Goal: Task Accomplishment & Management: Manage account settings

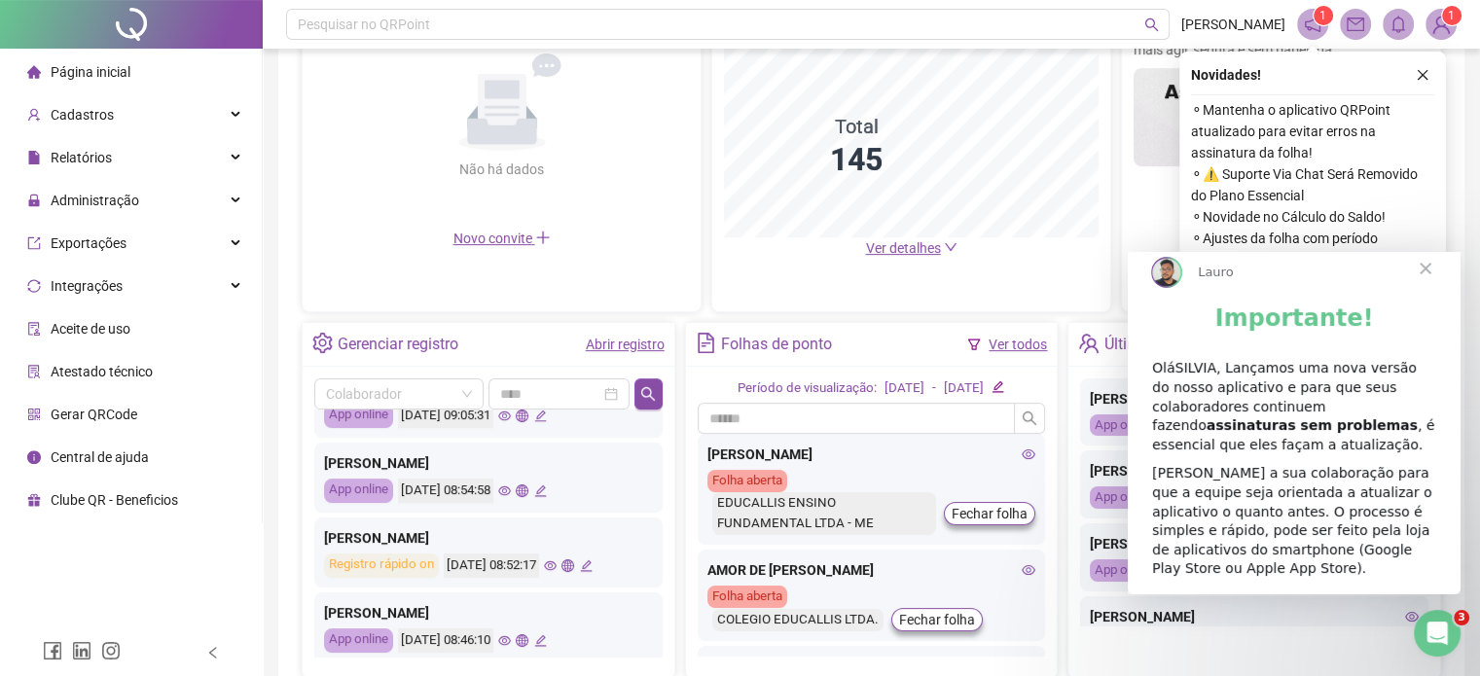
scroll to position [755, 0]
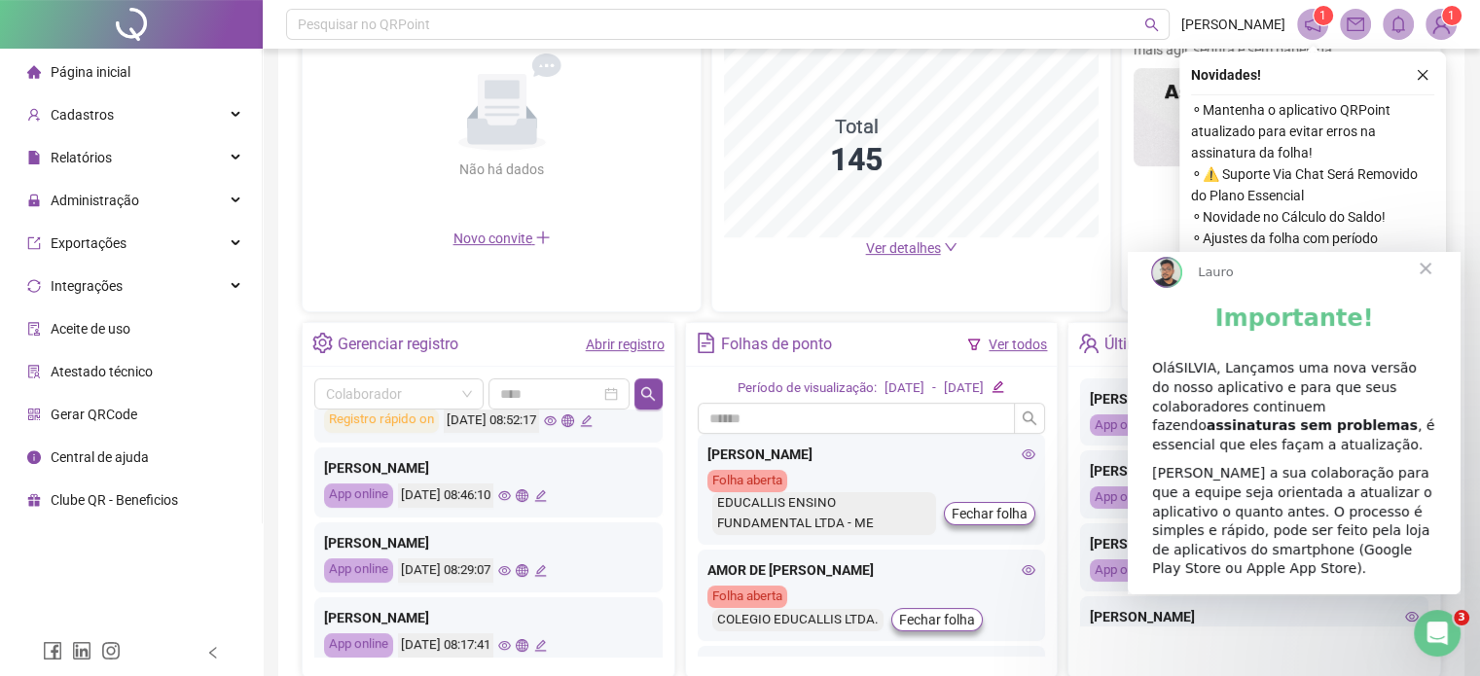
click at [664, 640] on div "Colaborador Últimos registros sincronizados Jackson Jose Cabral De Castro App o…" at bounding box center [489, 522] width 372 height 311
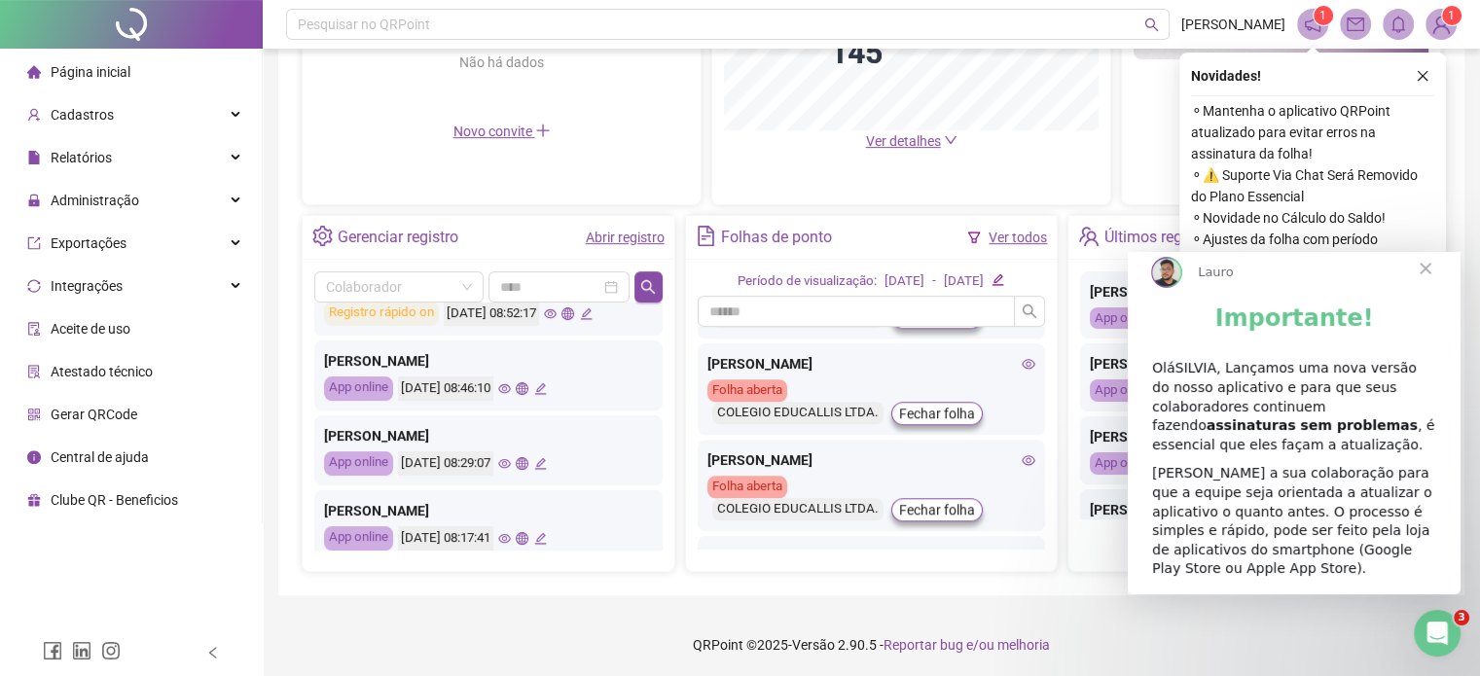
scroll to position [2085, 0]
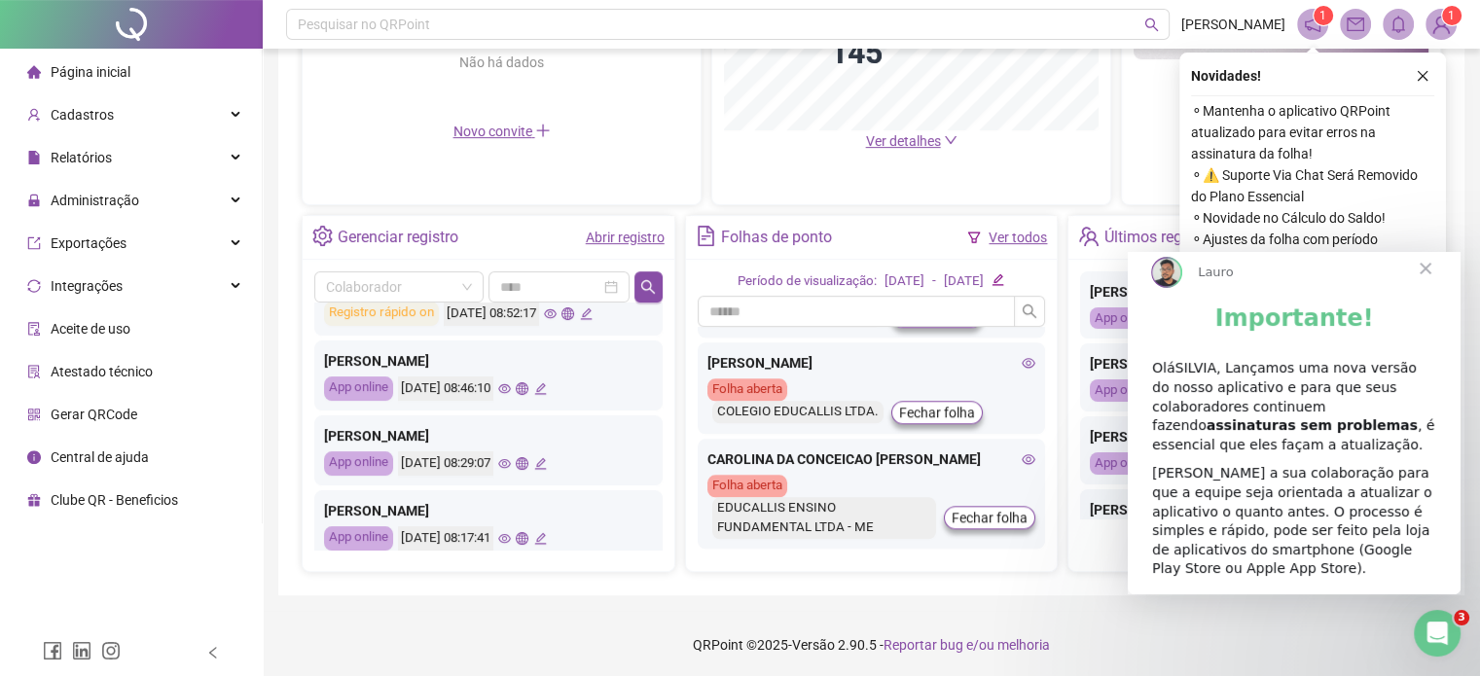
click at [804, 520] on div "EDUCALLIS ENSINO FUNDAMENTAL LTDA - ME" at bounding box center [824, 518] width 225 height 43
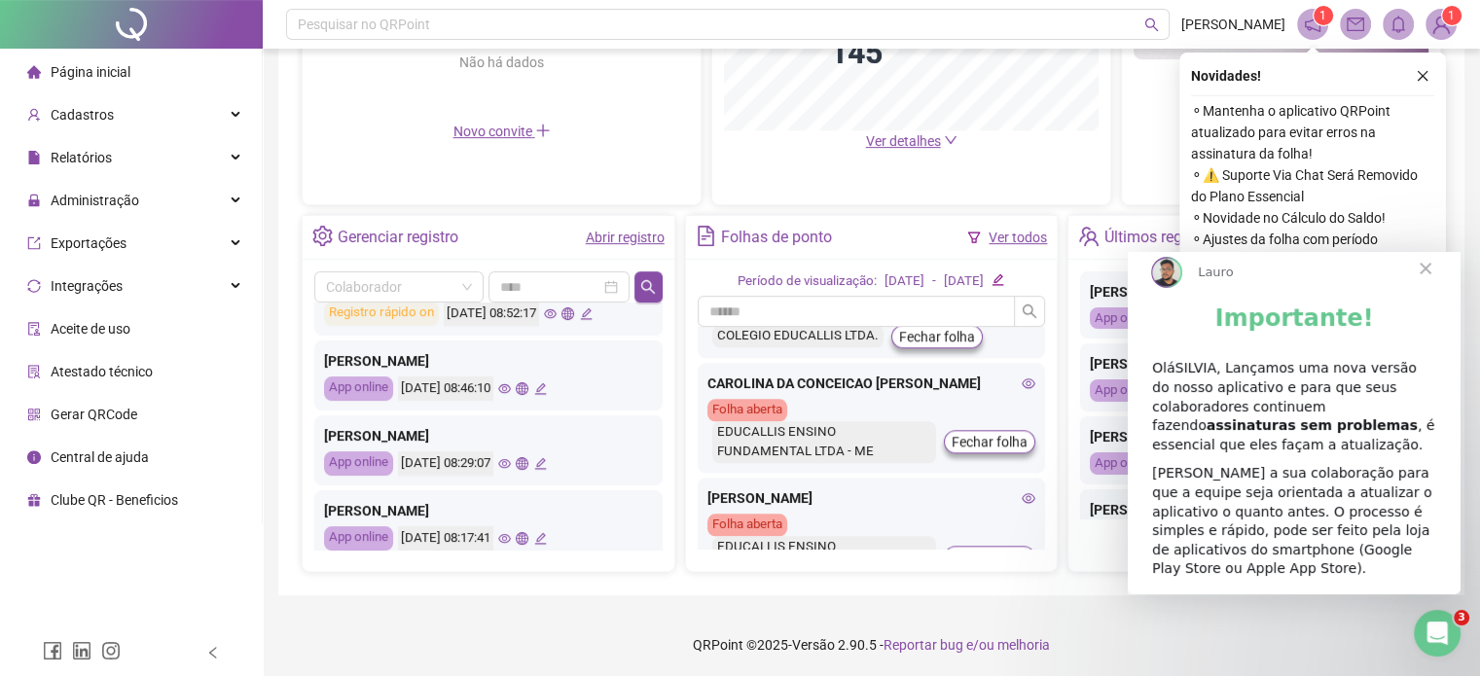
scroll to position [2162, 0]
click at [1426, 288] on span "Fechar" at bounding box center [1426, 269] width 70 height 70
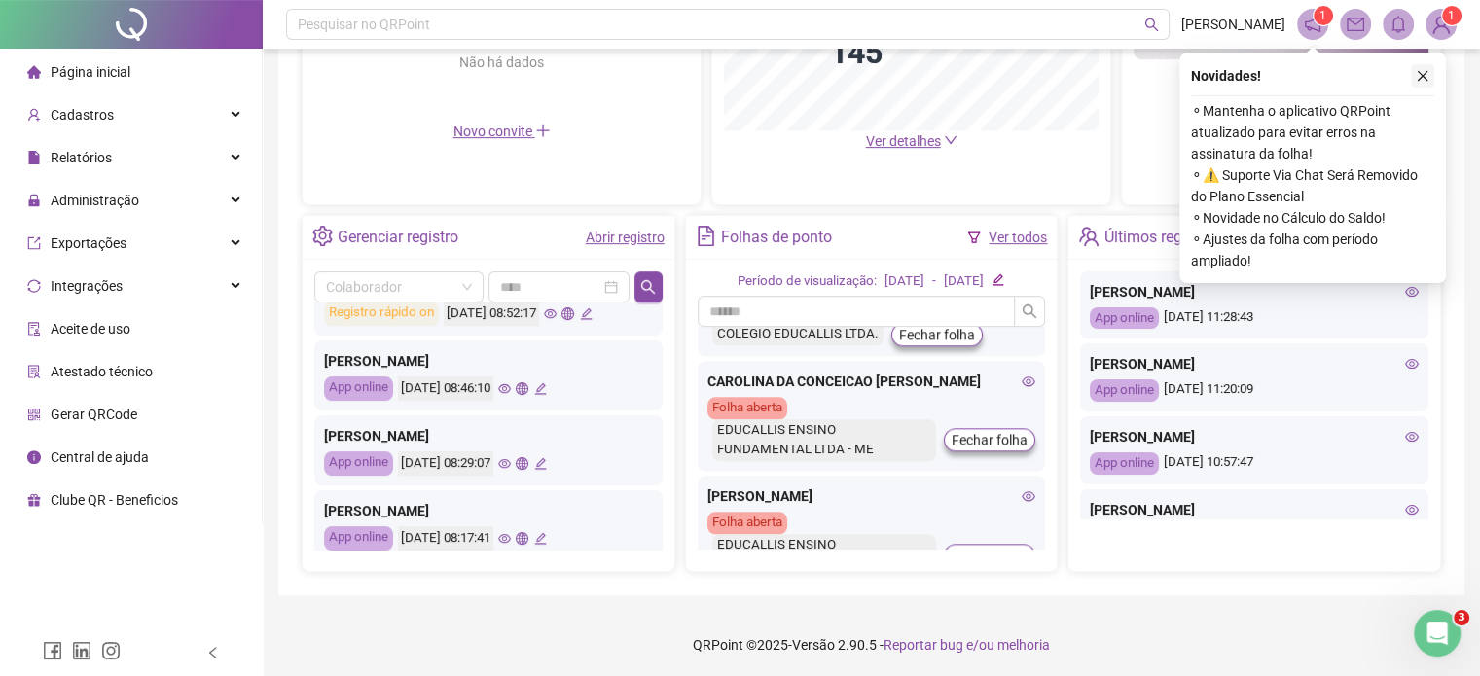
click at [1420, 73] on icon "close" at bounding box center [1423, 76] width 14 height 14
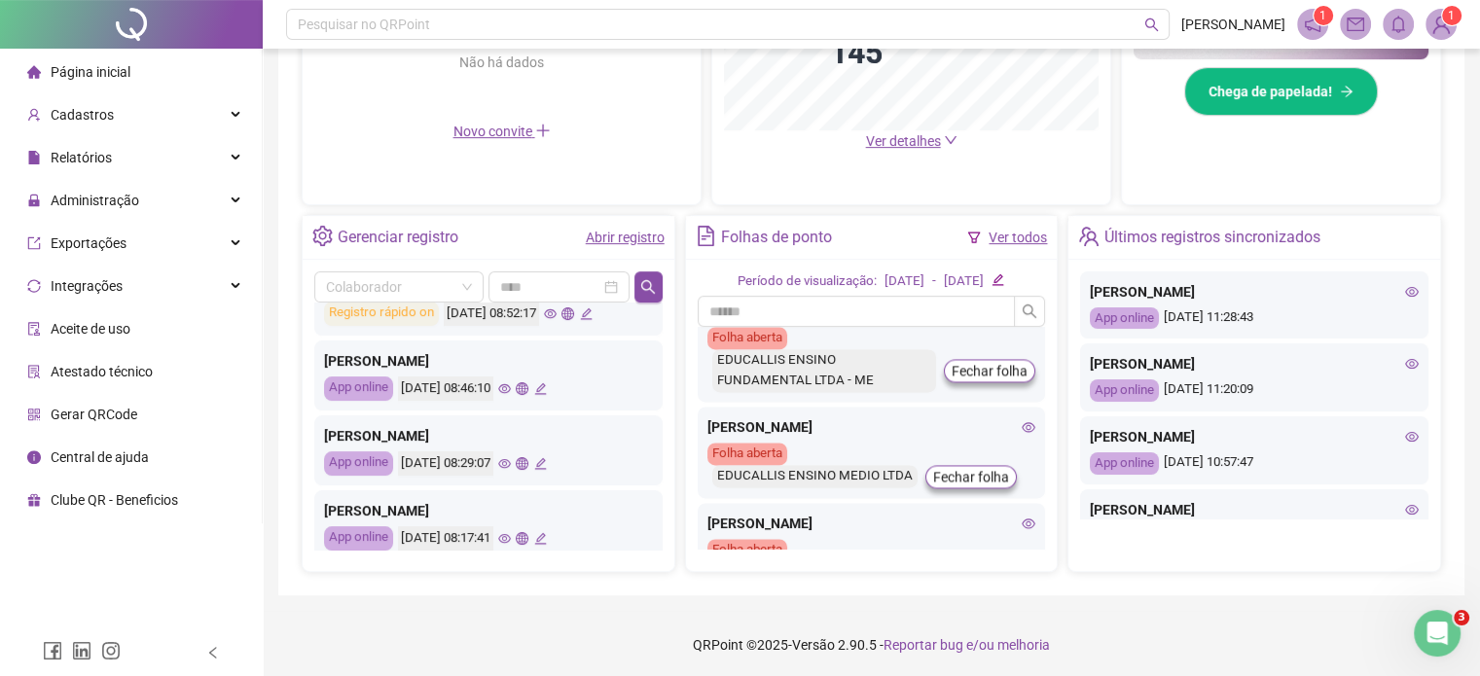
scroll to position [2849, 0]
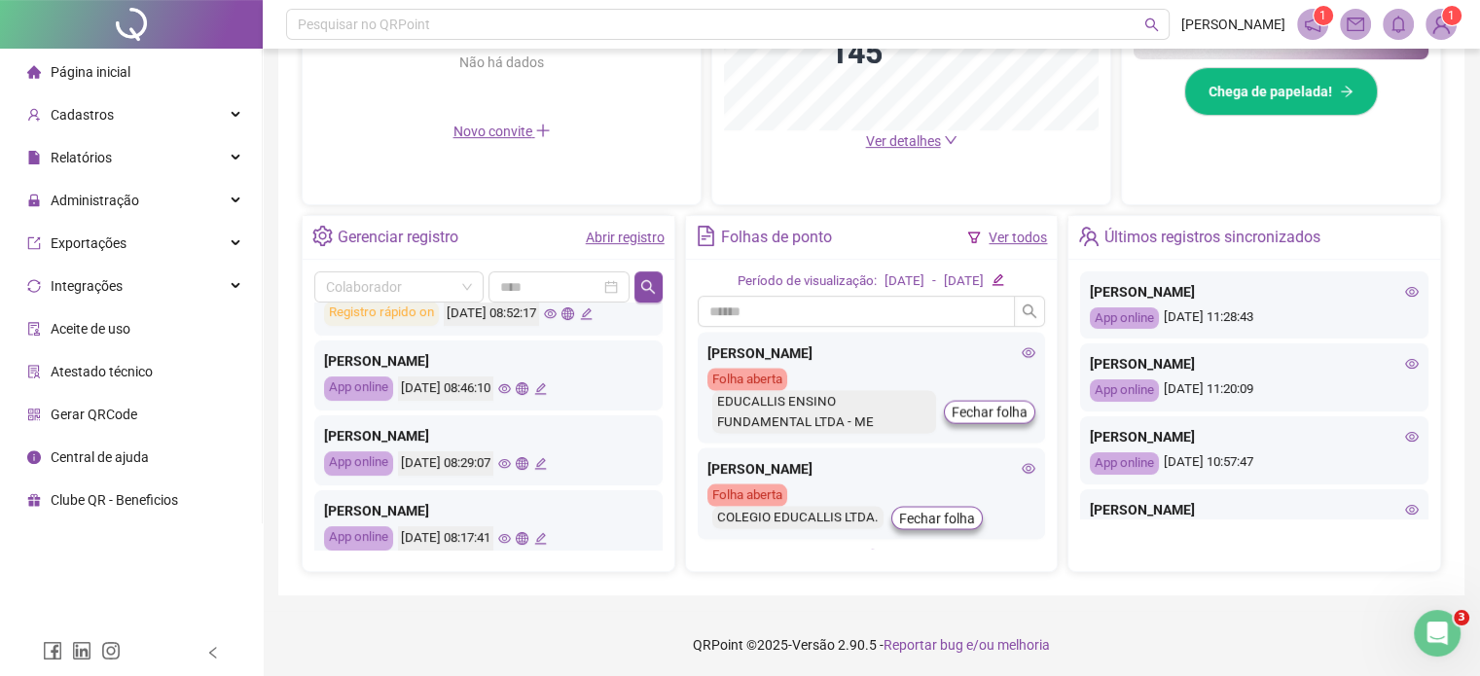
click at [1029, 550] on div "Período de visualização: 01/08/2025 - 18/08/2025 ALLANA RIBEIRO DE OLIVEIRA Fol…" at bounding box center [872, 415] width 372 height 311
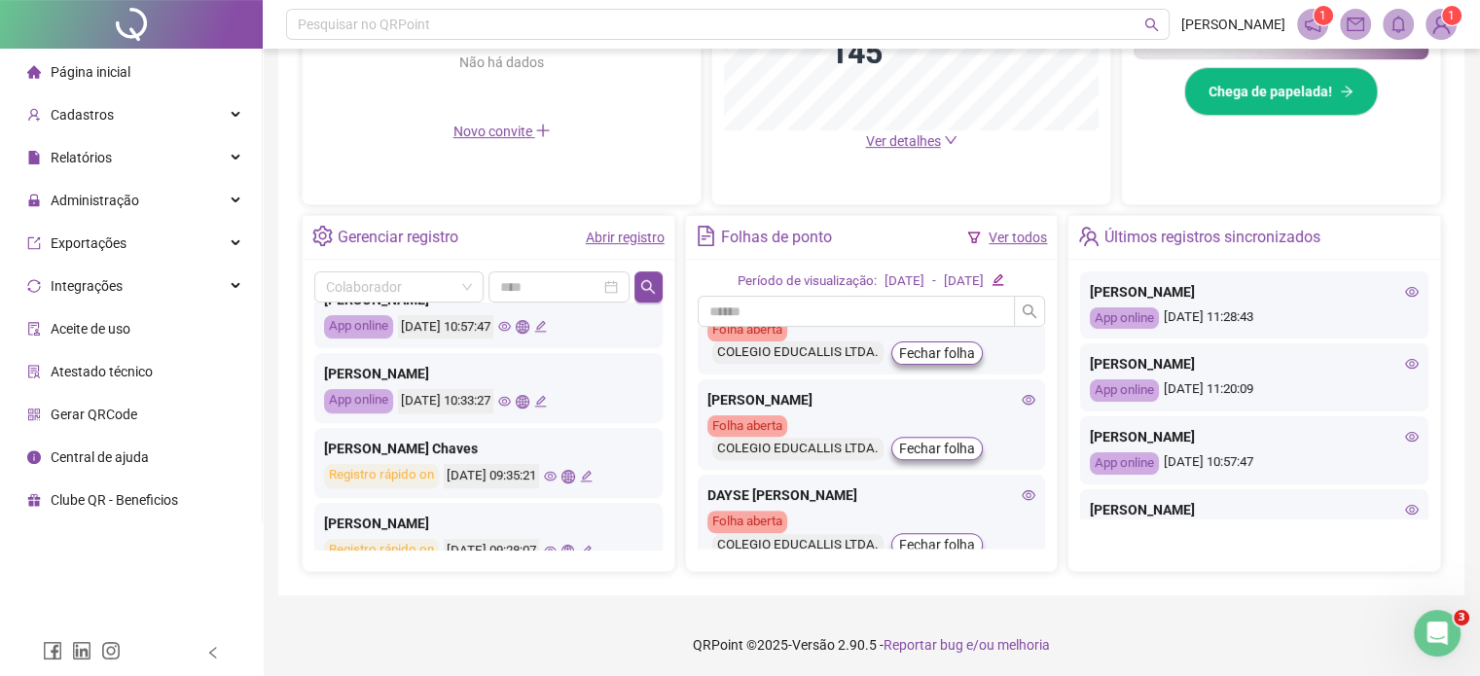
scroll to position [0, 0]
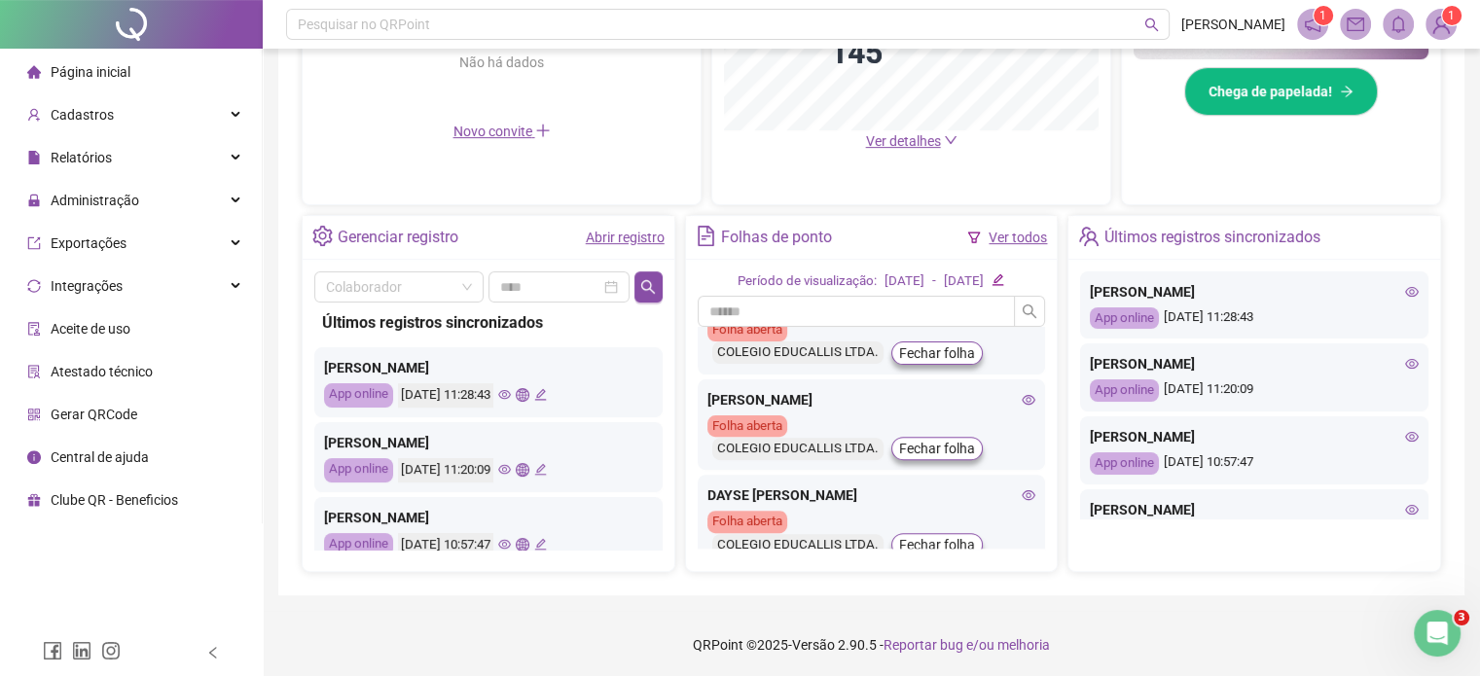
click at [646, 233] on link "Abrir registro" at bounding box center [625, 238] width 79 height 16
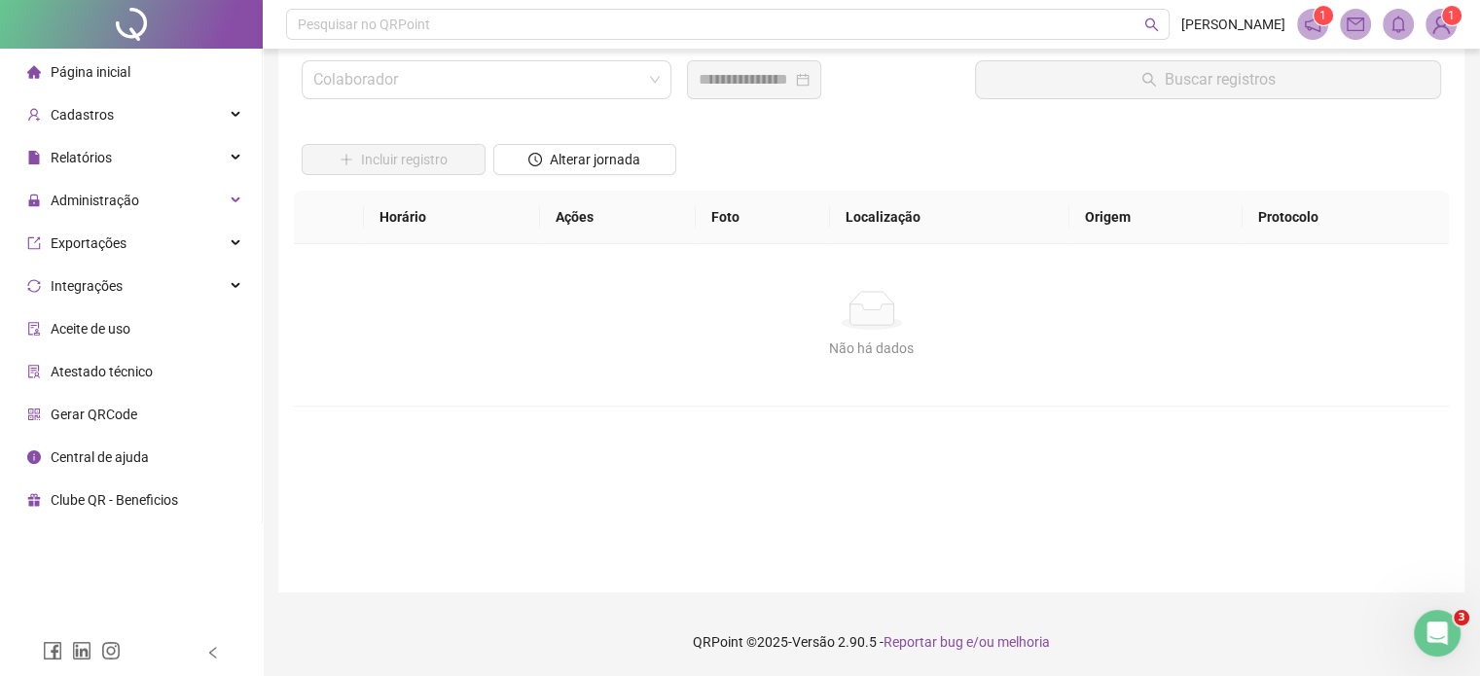
scroll to position [55, 0]
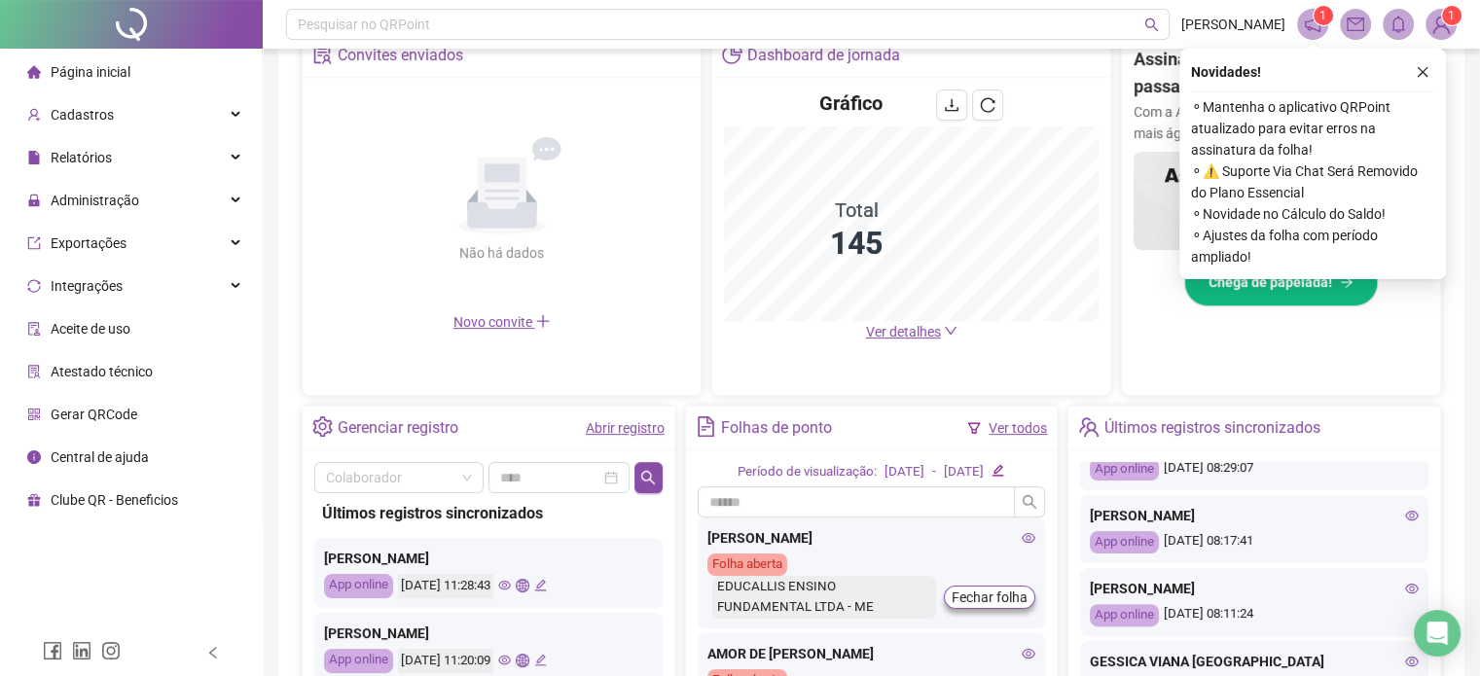
scroll to position [393, 0]
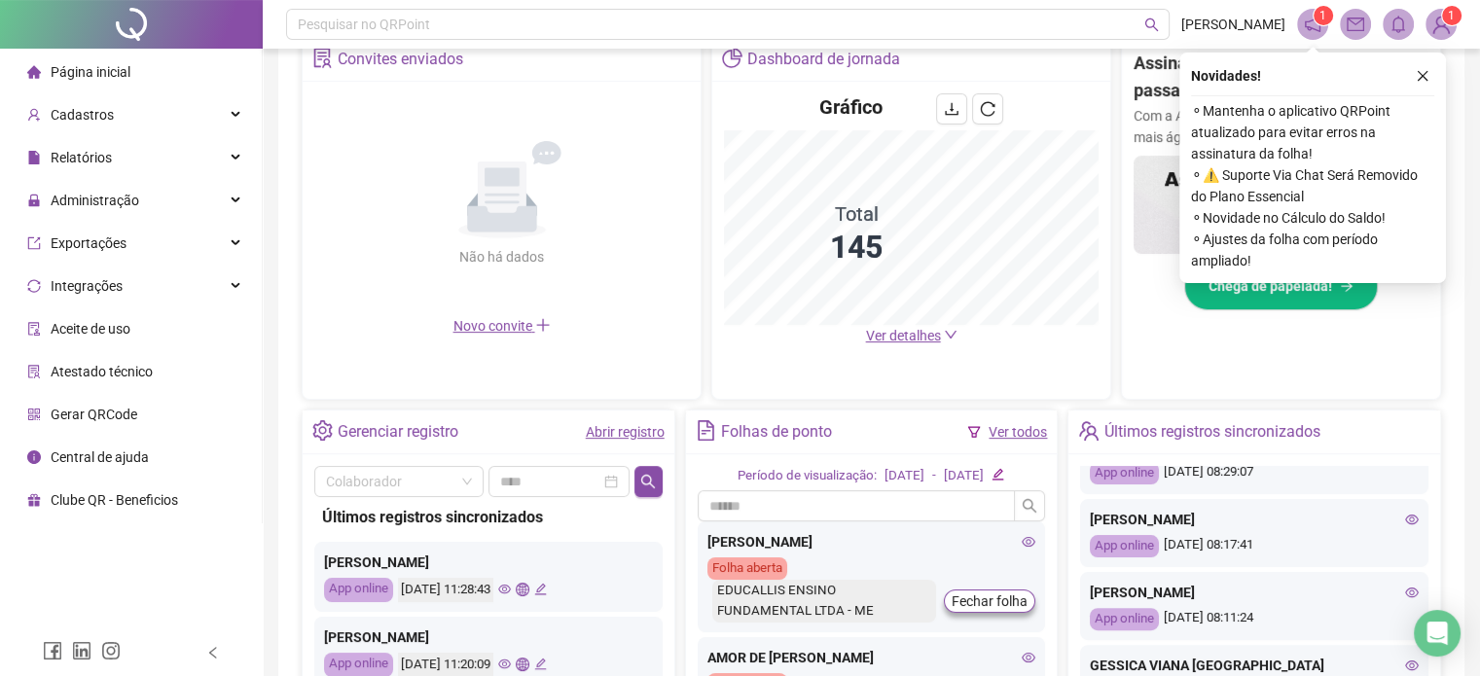
click at [122, 335] on span "Aceite de uso" at bounding box center [91, 329] width 80 height 16
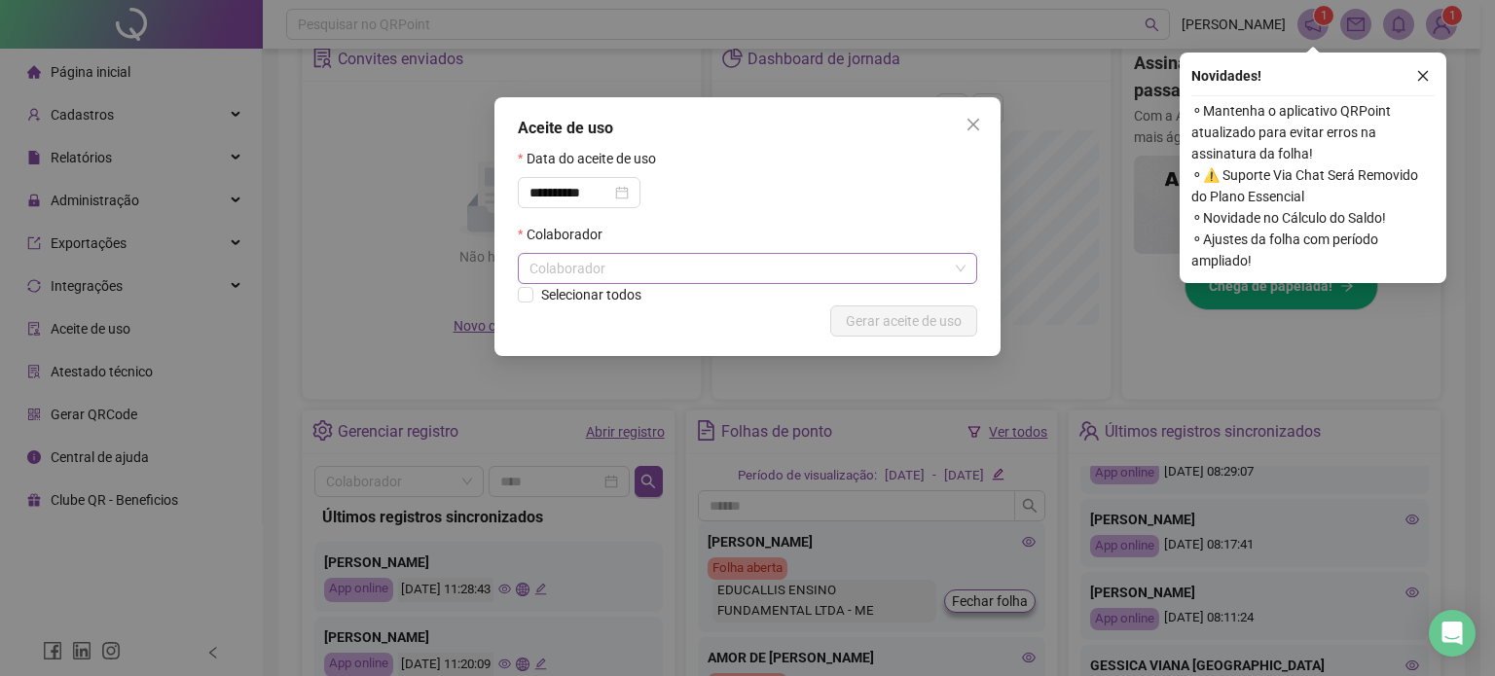
click at [723, 274] on div "Colaborador" at bounding box center [747, 268] width 459 height 31
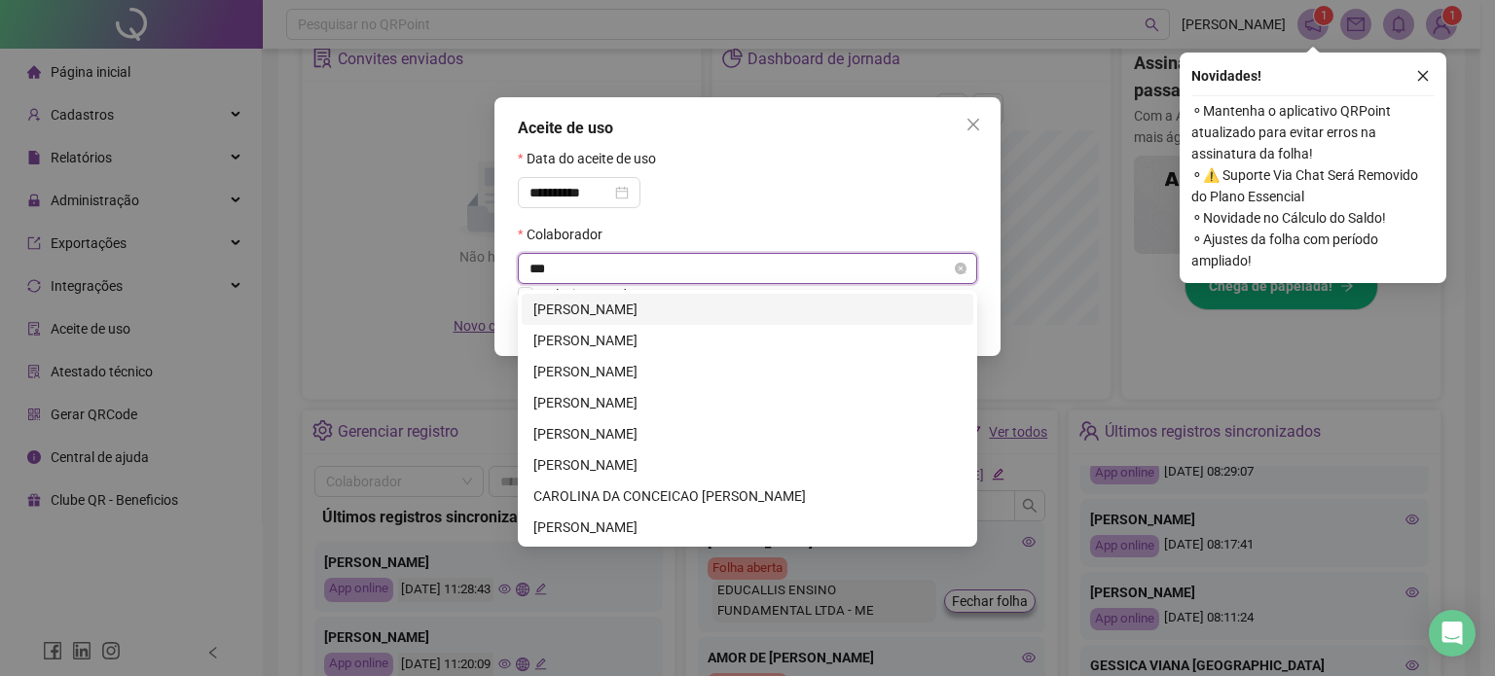
type input "****"
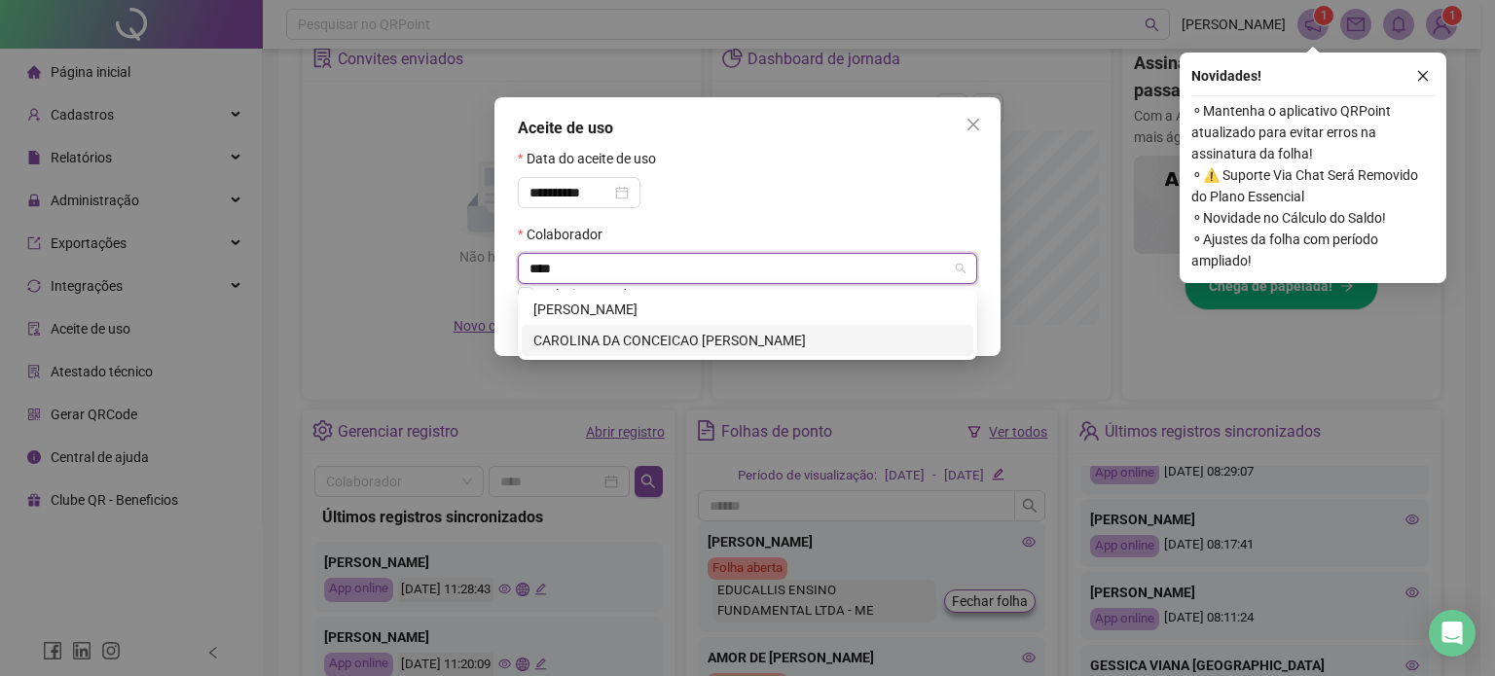
click at [692, 346] on div "CAROLINA DA CONCEICAO FREITAS RUBIM" at bounding box center [747, 340] width 428 height 21
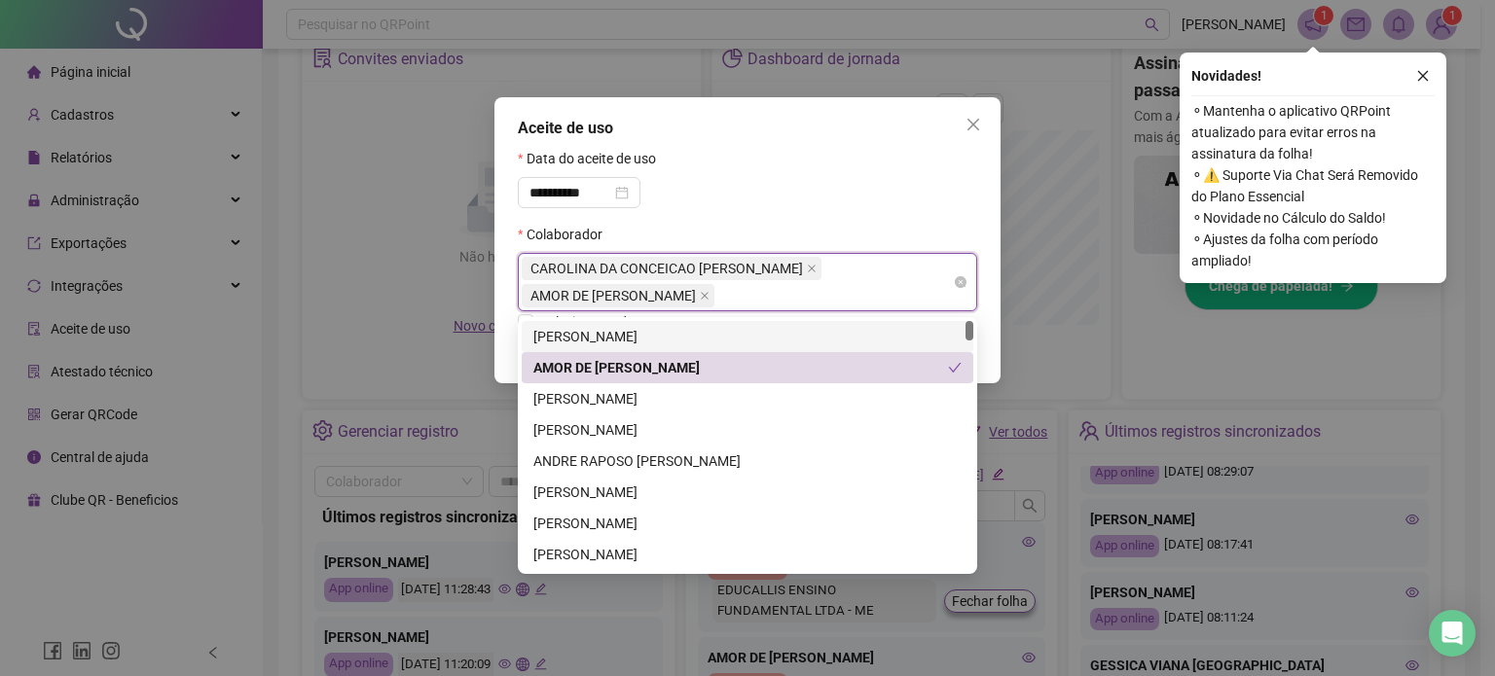
click at [903, 294] on div "CAROLINA DA CONCEICAO FREITAS RUBIM AMOR DE NASARE LOPES DE ALBUQUERQUE" at bounding box center [737, 282] width 431 height 54
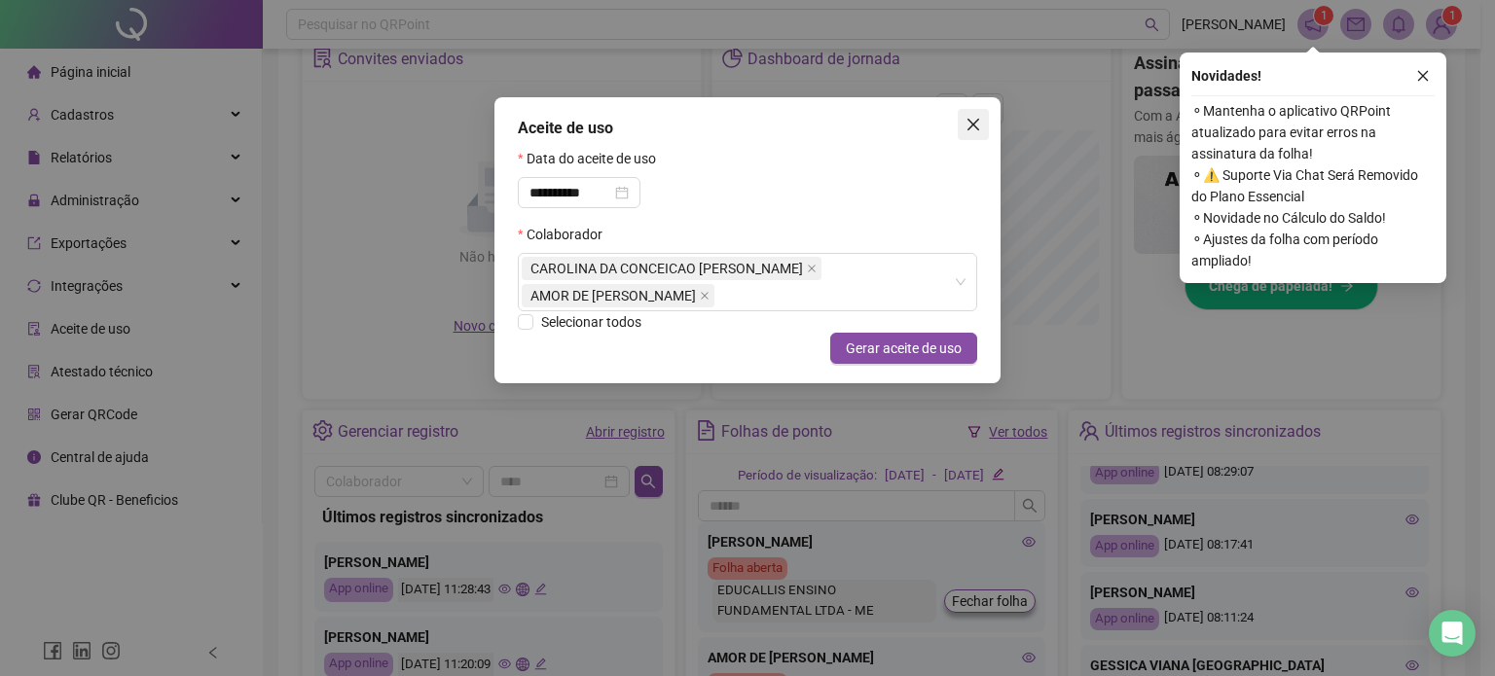
click at [975, 130] on icon "close" at bounding box center [973, 125] width 16 height 16
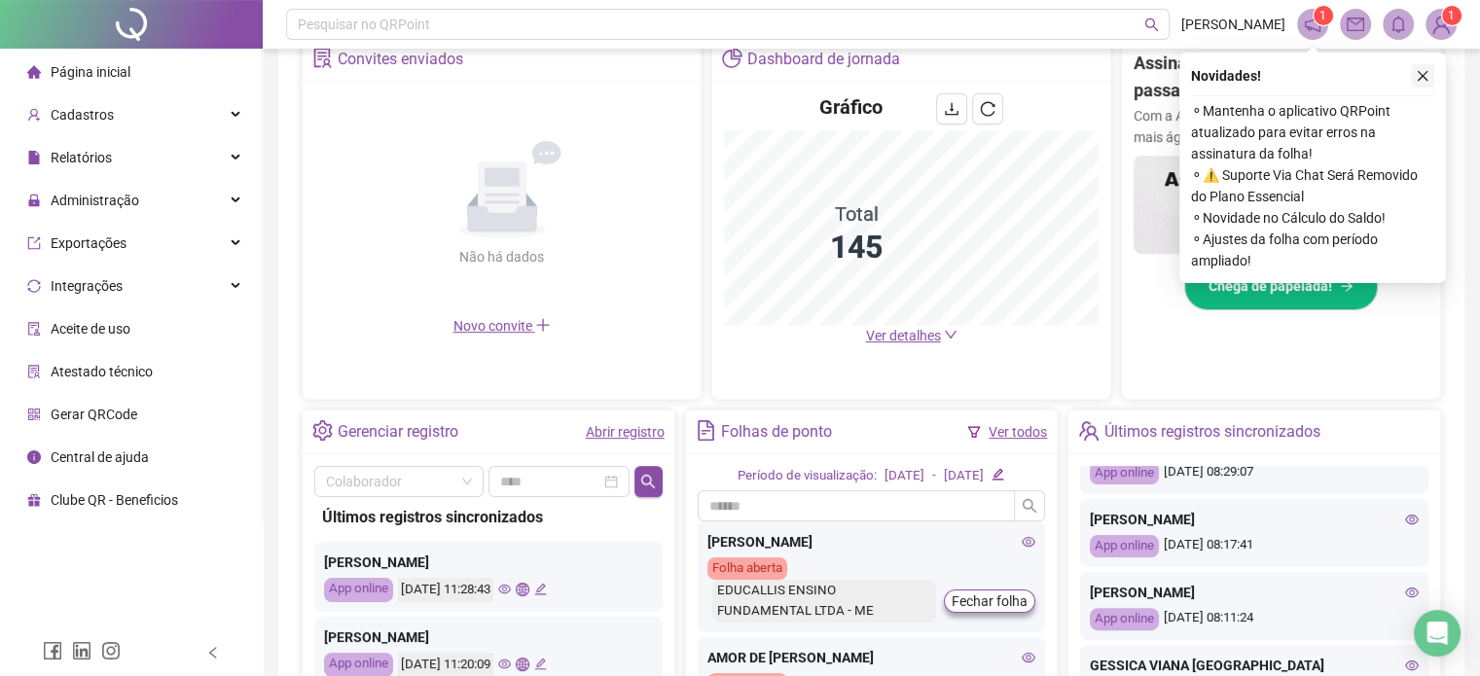
click at [1424, 73] on icon "close" at bounding box center [1423, 76] width 14 height 14
click at [1424, 73] on h2 "Assinar ponto na mão? Isso ficou no passado!" at bounding box center [1281, 77] width 295 height 55
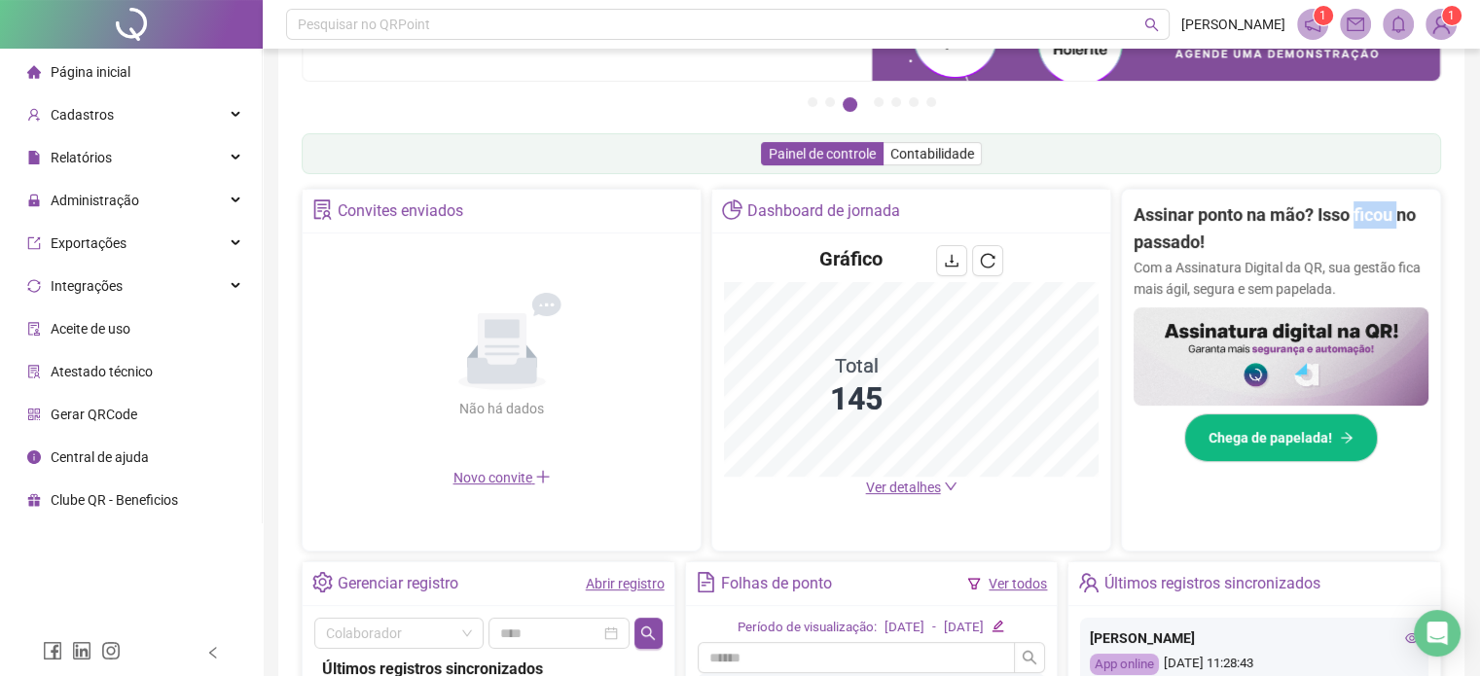
scroll to position [199, 0]
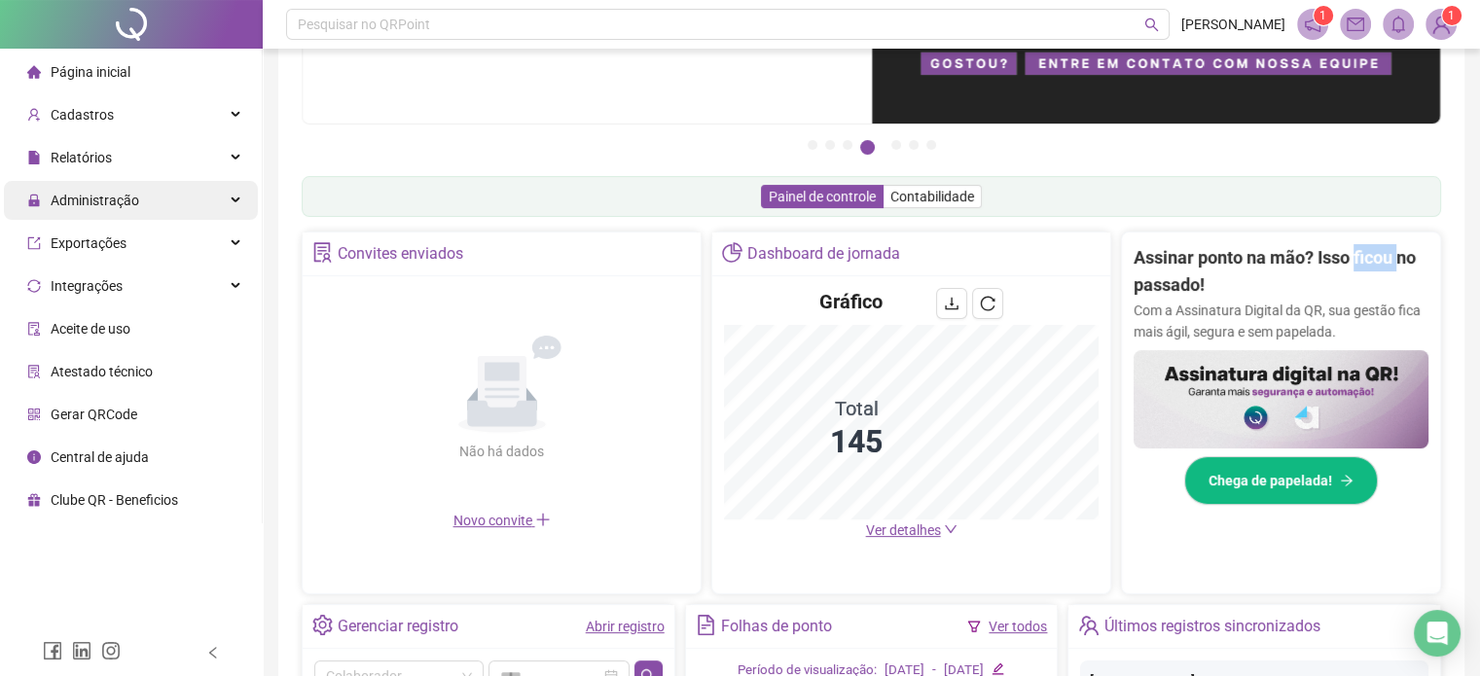
click at [214, 214] on div "Administração" at bounding box center [131, 200] width 254 height 39
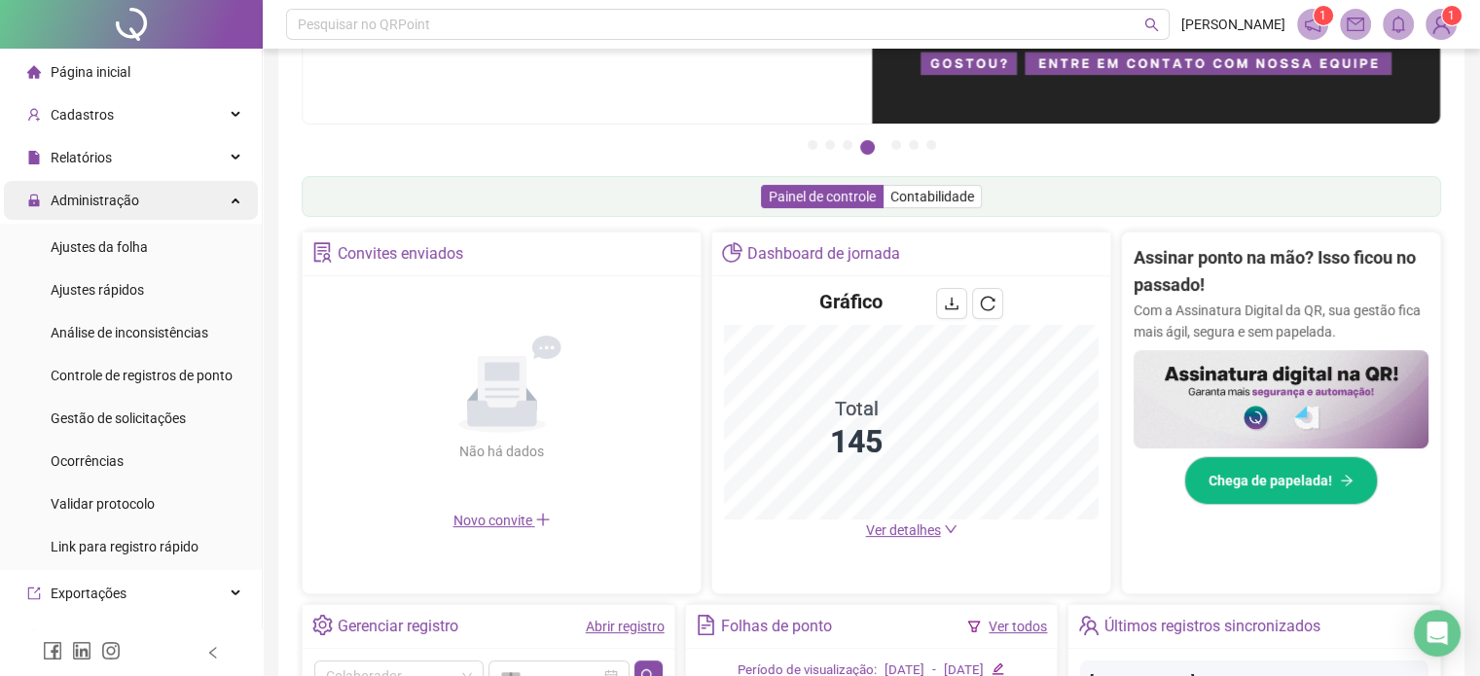
click at [214, 213] on div "Administração" at bounding box center [131, 200] width 254 height 39
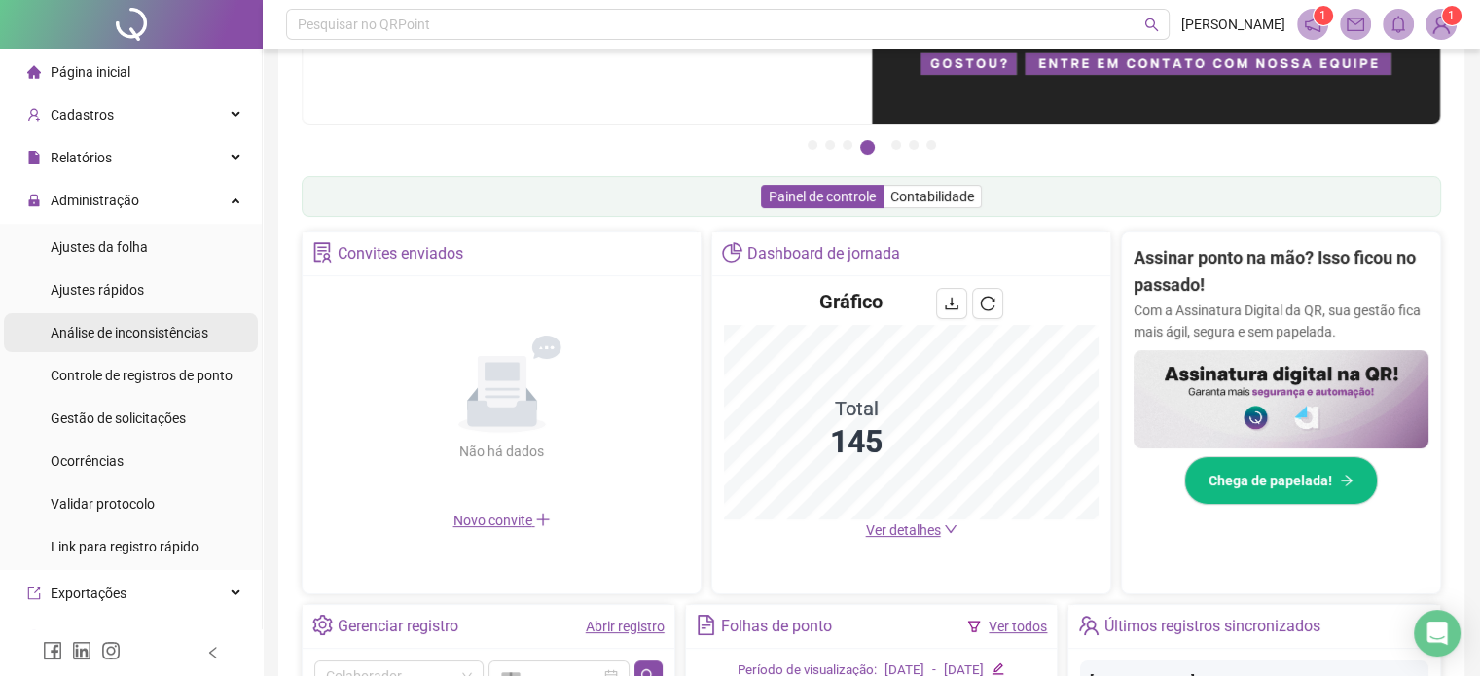
click at [133, 334] on span "Análise de inconsistências" at bounding box center [130, 333] width 158 height 16
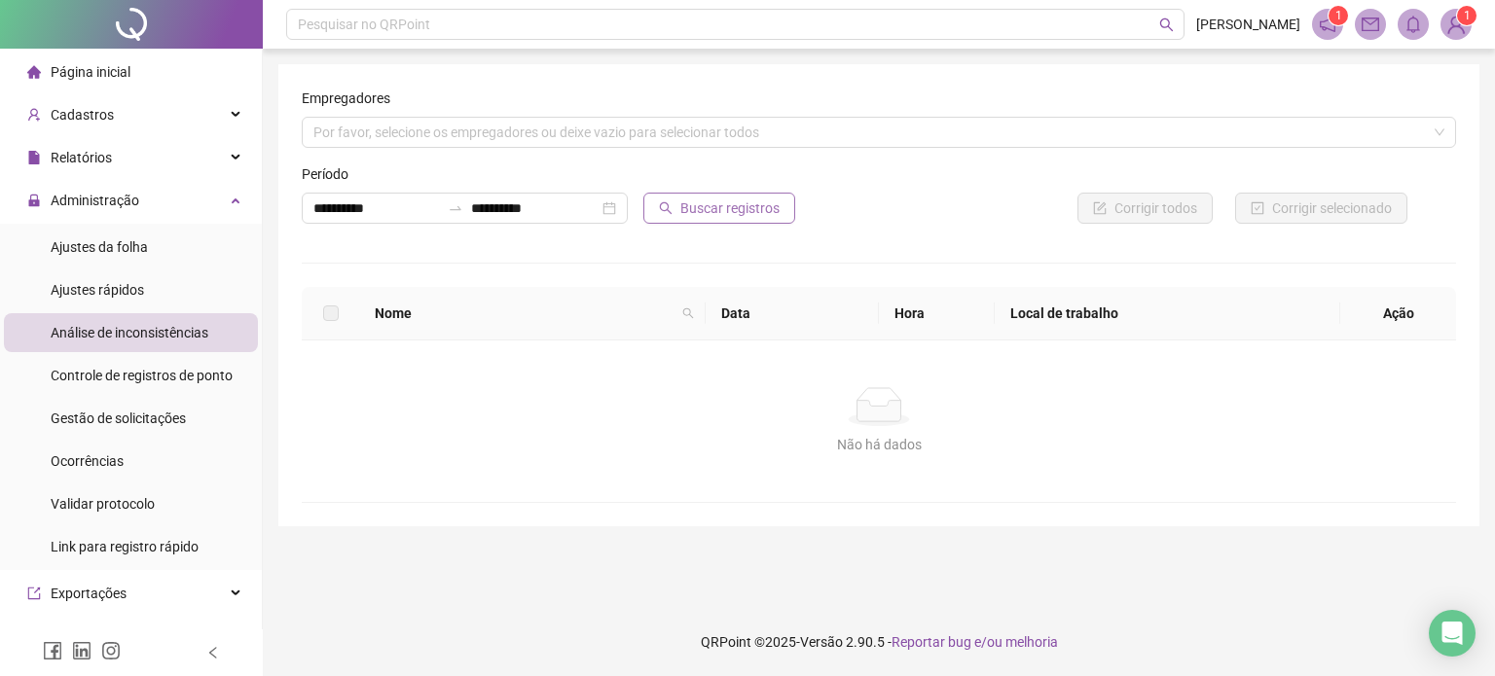
click at [729, 209] on span "Buscar registros" at bounding box center [729, 208] width 99 height 21
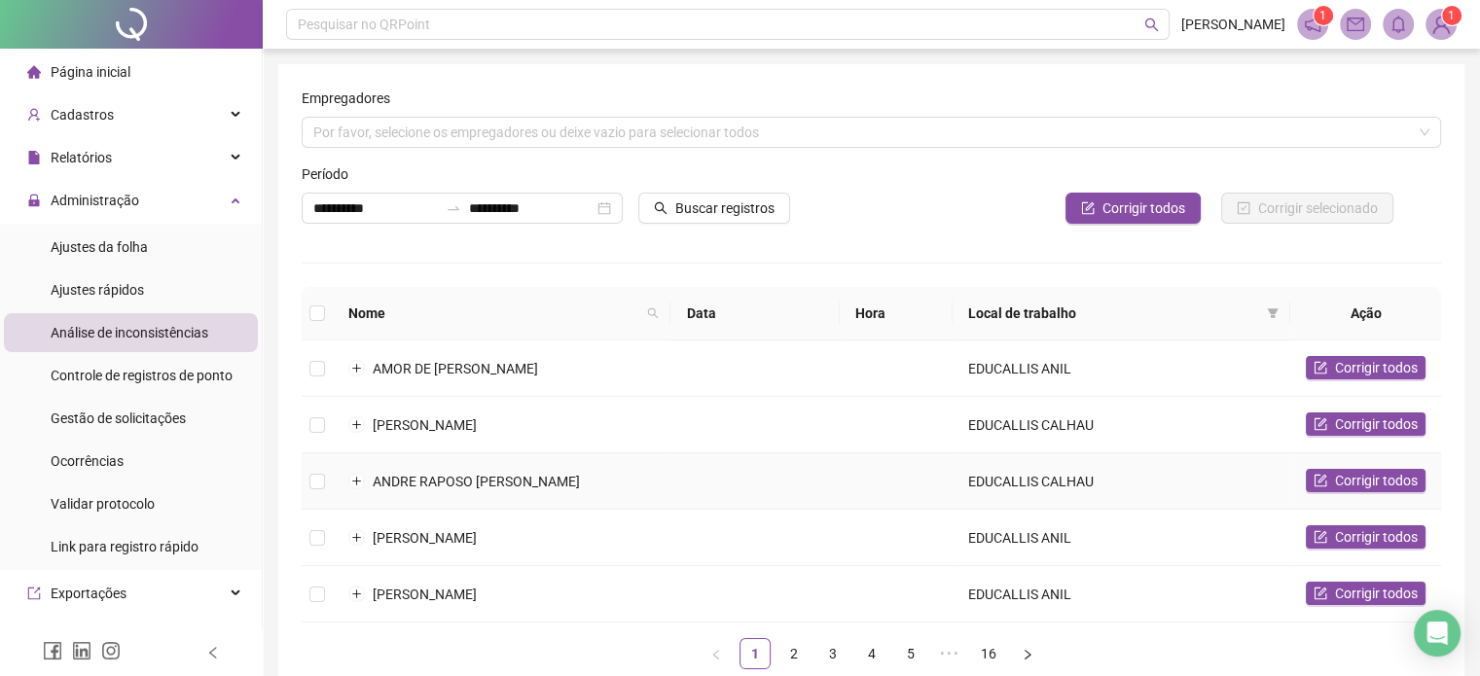
scroll to position [97, 0]
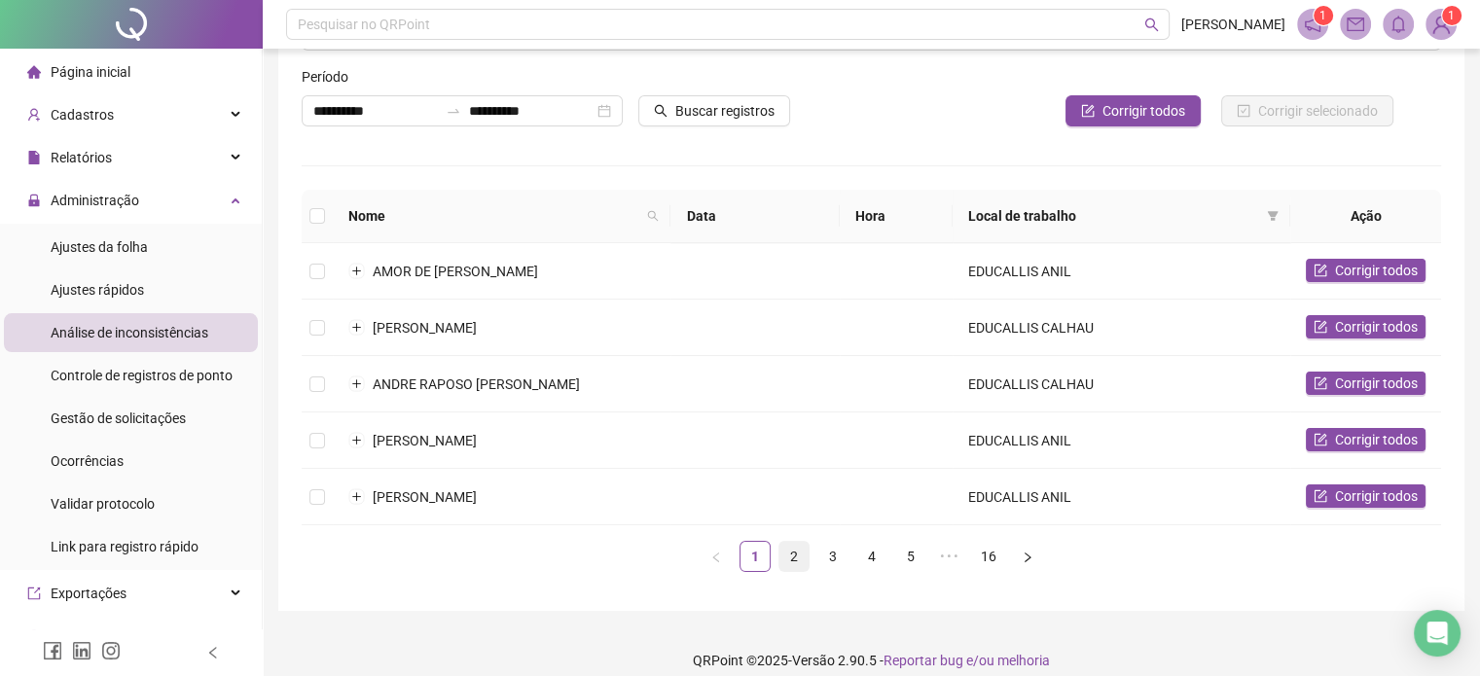
click at [795, 549] on link "2" at bounding box center [793, 556] width 29 height 29
click at [794, 550] on link "2" at bounding box center [793, 556] width 29 height 29
click at [793, 551] on link "2" at bounding box center [793, 556] width 29 height 29
click at [835, 555] on link "3" at bounding box center [832, 556] width 29 height 29
click at [568, 269] on span "CAROLINA DA CONCEICAO FREITAS RUBIM" at bounding box center [509, 272] width 272 height 16
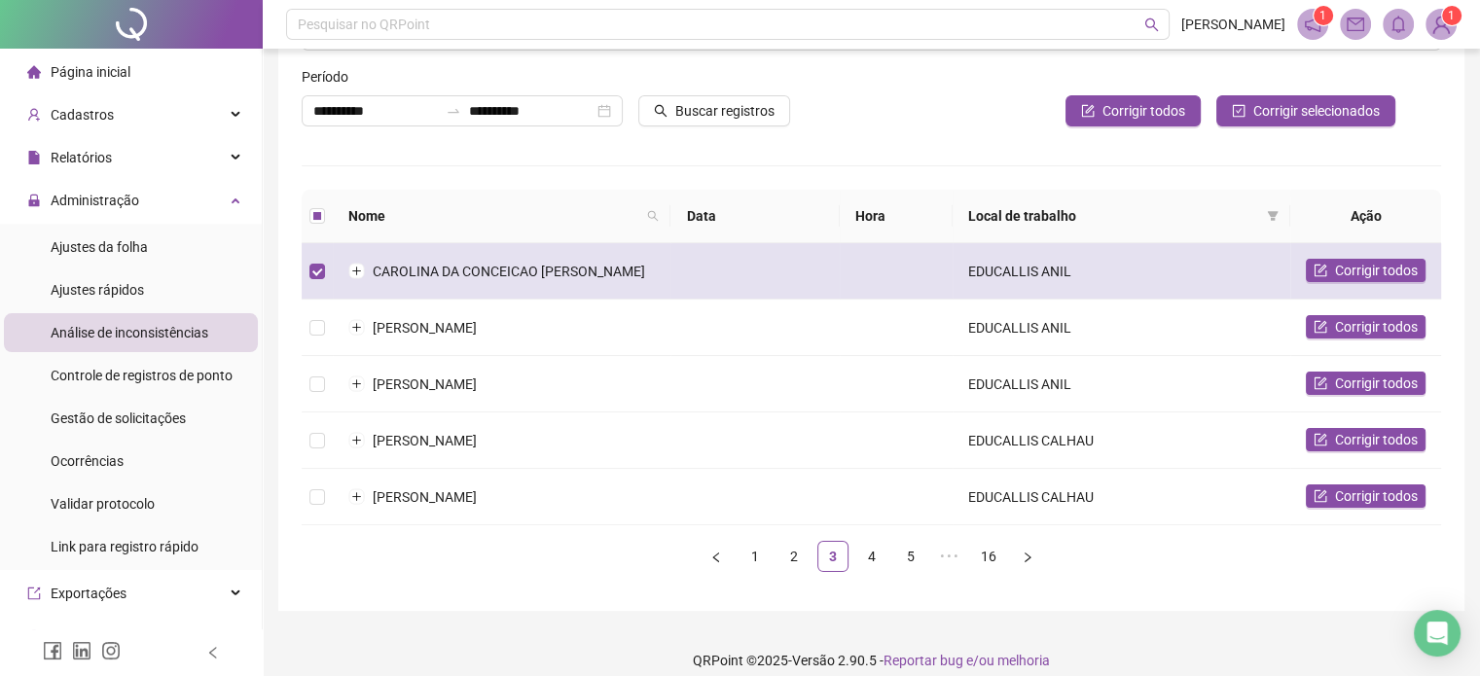
click at [568, 269] on span "CAROLINA DA CONCEICAO FREITAS RUBIM" at bounding box center [509, 272] width 272 height 16
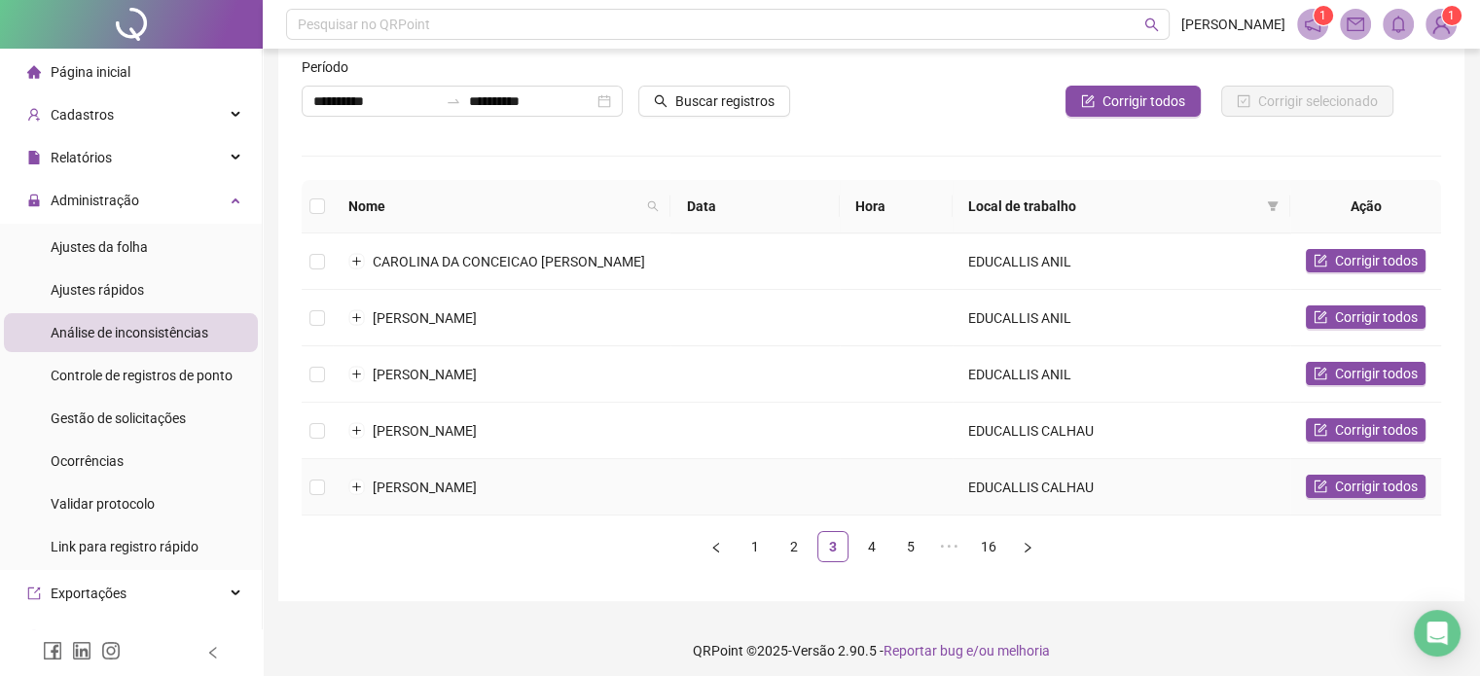
scroll to position [110, 0]
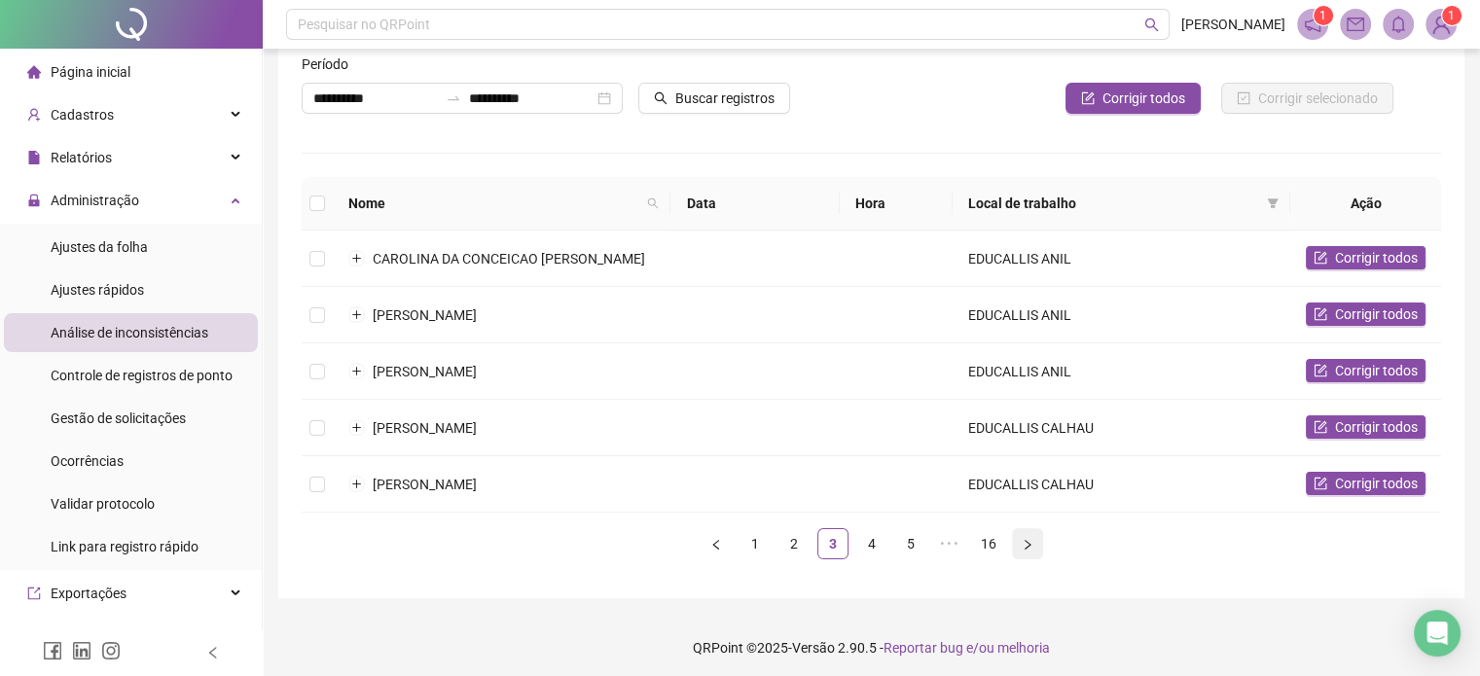
click at [1030, 539] on icon "right" at bounding box center [1028, 545] width 12 height 12
click at [1030, 534] on ul "1 2 3 4 5 ••• 16" at bounding box center [872, 543] width 1140 height 31
click at [1030, 534] on ul "1 2 3 4 5 6 ••• 16" at bounding box center [872, 543] width 1140 height 31
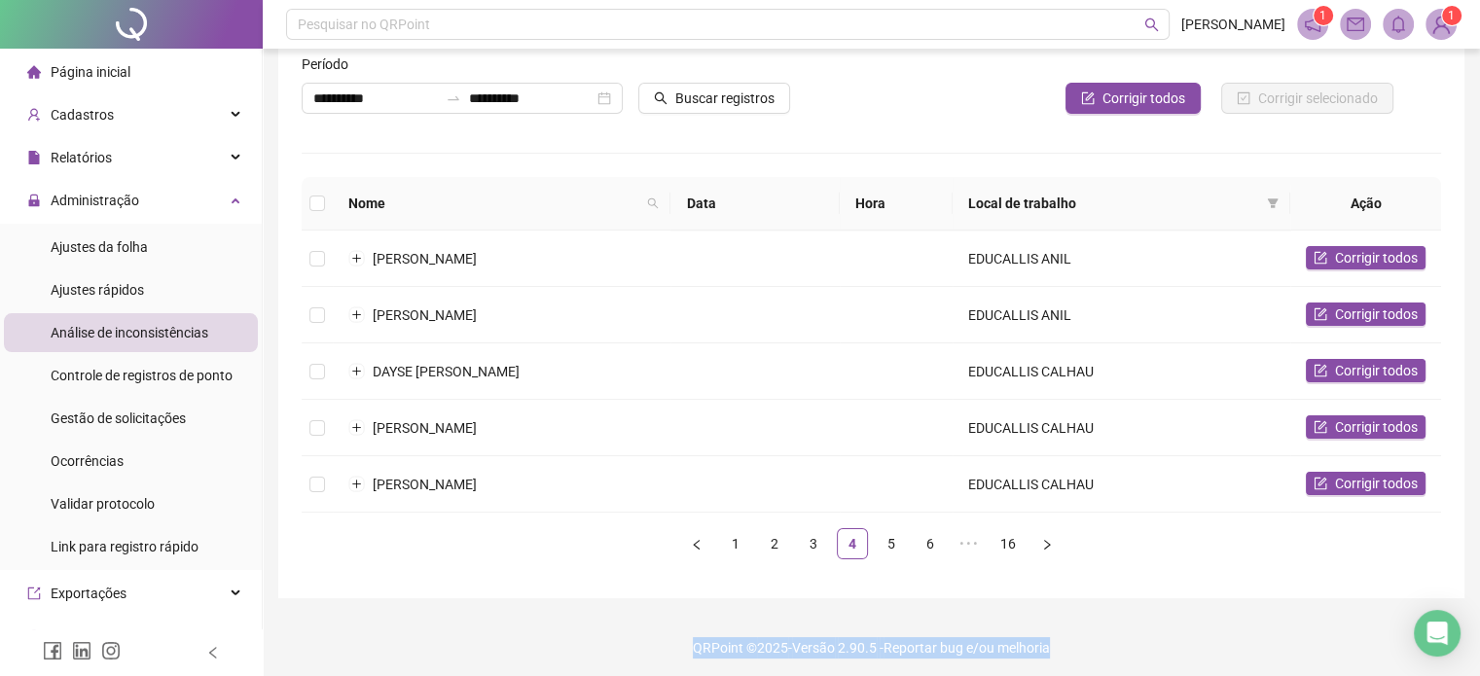
click at [1030, 534] on ul "1 2 3 4 5 6 ••• 16" at bounding box center [872, 543] width 1140 height 31
click at [1014, 532] on link "16" at bounding box center [1008, 543] width 29 height 29
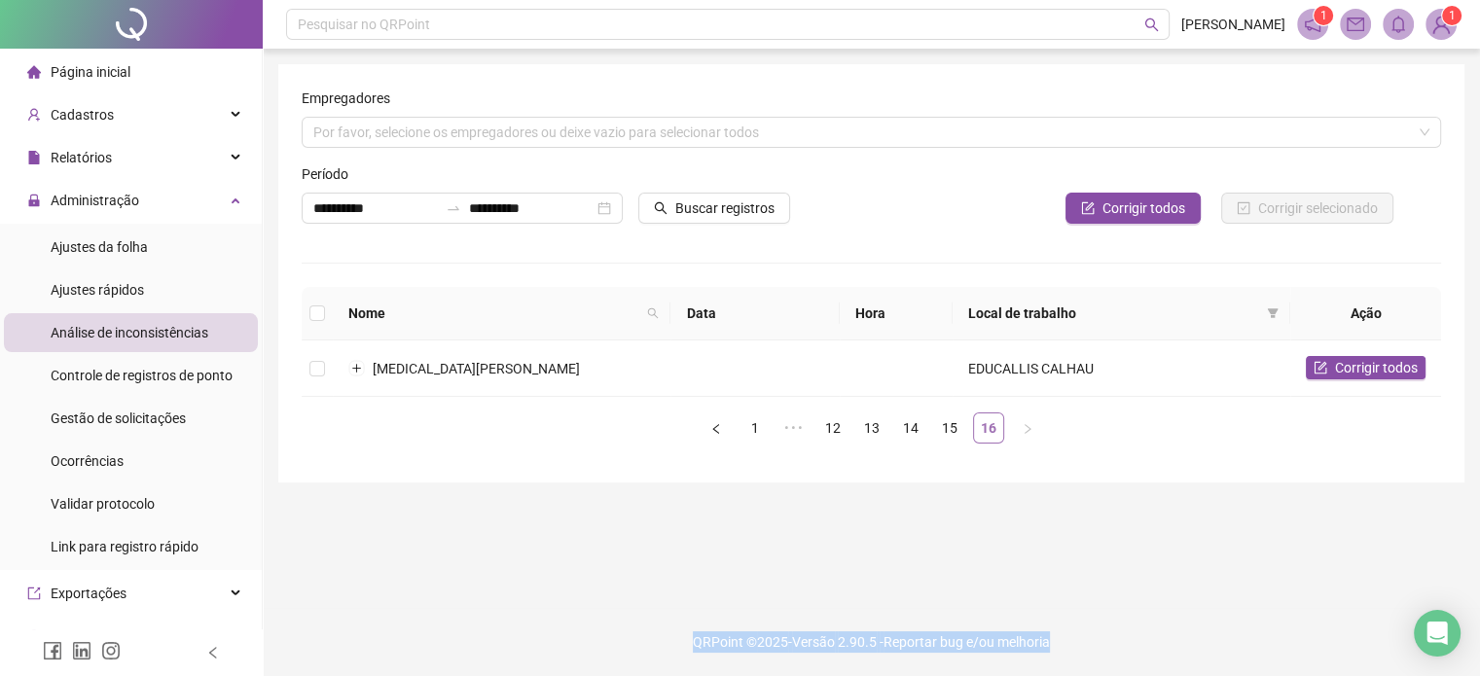
scroll to position [0, 0]
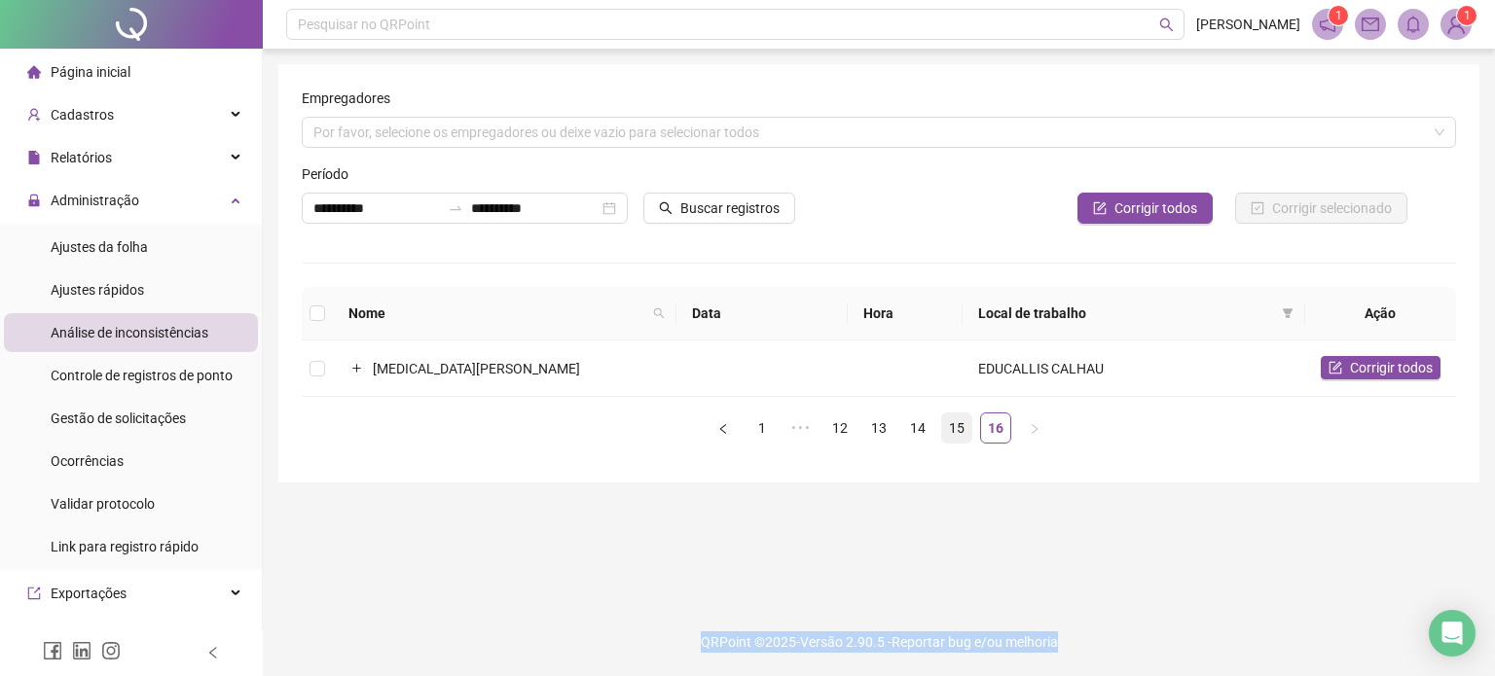
click at [958, 434] on link "15" at bounding box center [956, 428] width 29 height 29
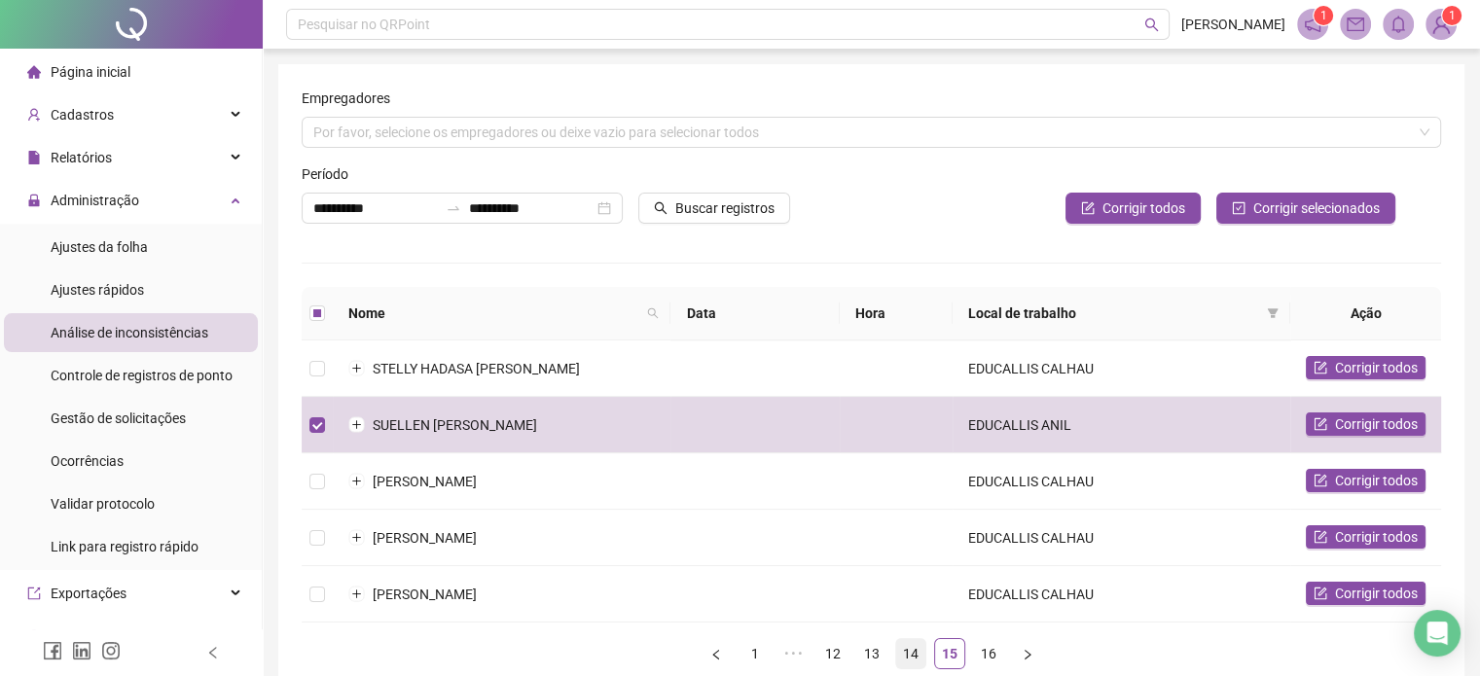
click at [914, 644] on link "14" at bounding box center [910, 653] width 29 height 29
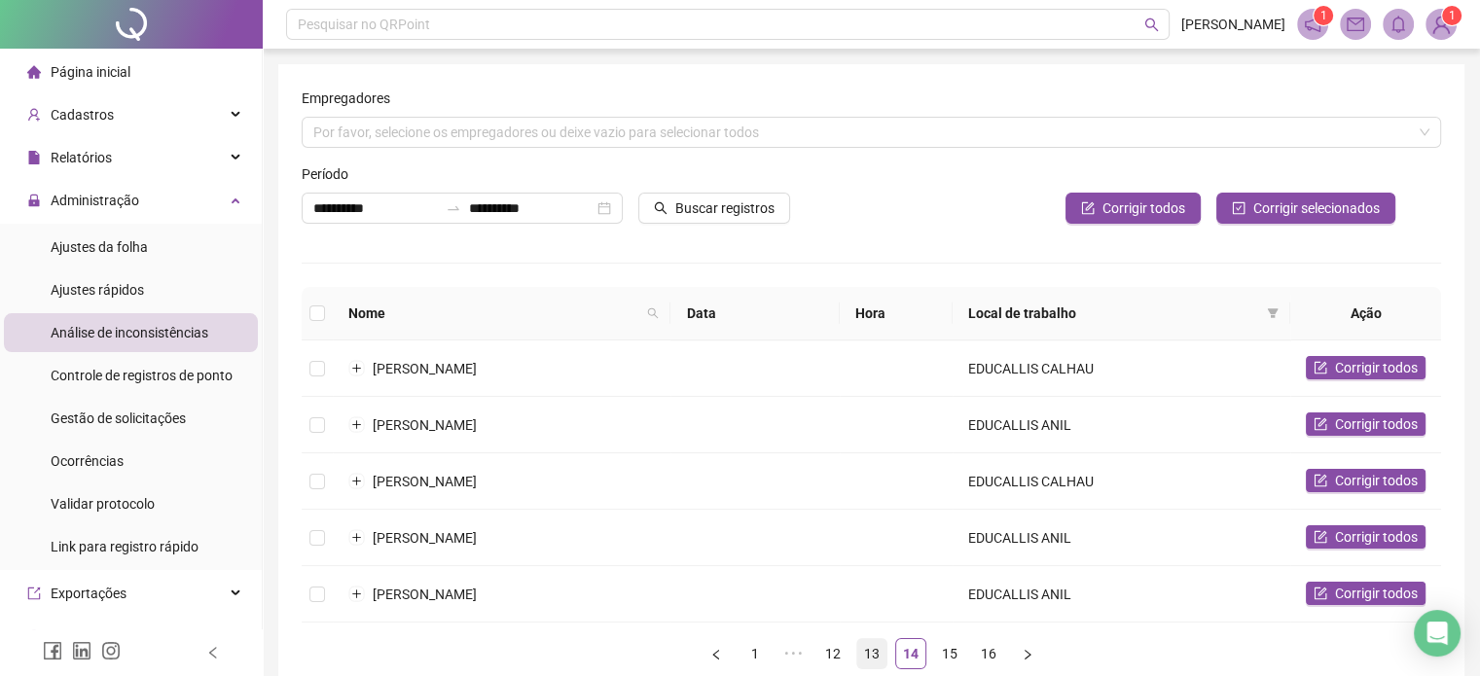
click at [878, 649] on link "13" at bounding box center [871, 653] width 29 height 29
click at [878, 649] on link "13" at bounding box center [891, 653] width 29 height 29
click at [852, 651] on link "12" at bounding box center [852, 653] width 29 height 29
click at [832, 665] on link "11" at bounding box center [832, 653] width 29 height 29
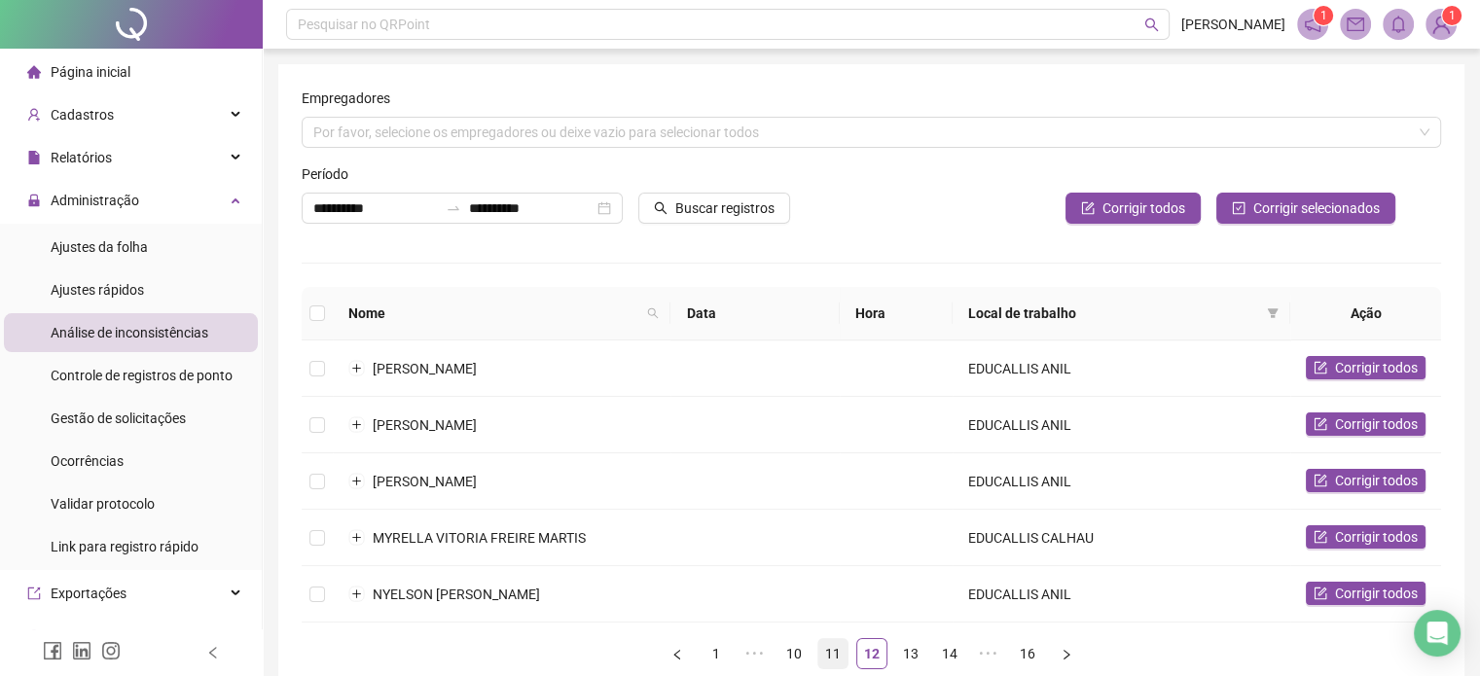
click at [832, 665] on div "Nome Data Hora Local de trabalho Ação MAYARA CRISTINA COELHO DOS SANTOS EDUCALL…" at bounding box center [872, 486] width 1140 height 398
click at [834, 652] on link "10" at bounding box center [832, 653] width 29 height 29
click at [156, 72] on li "Página inicial" at bounding box center [131, 72] width 254 height 39
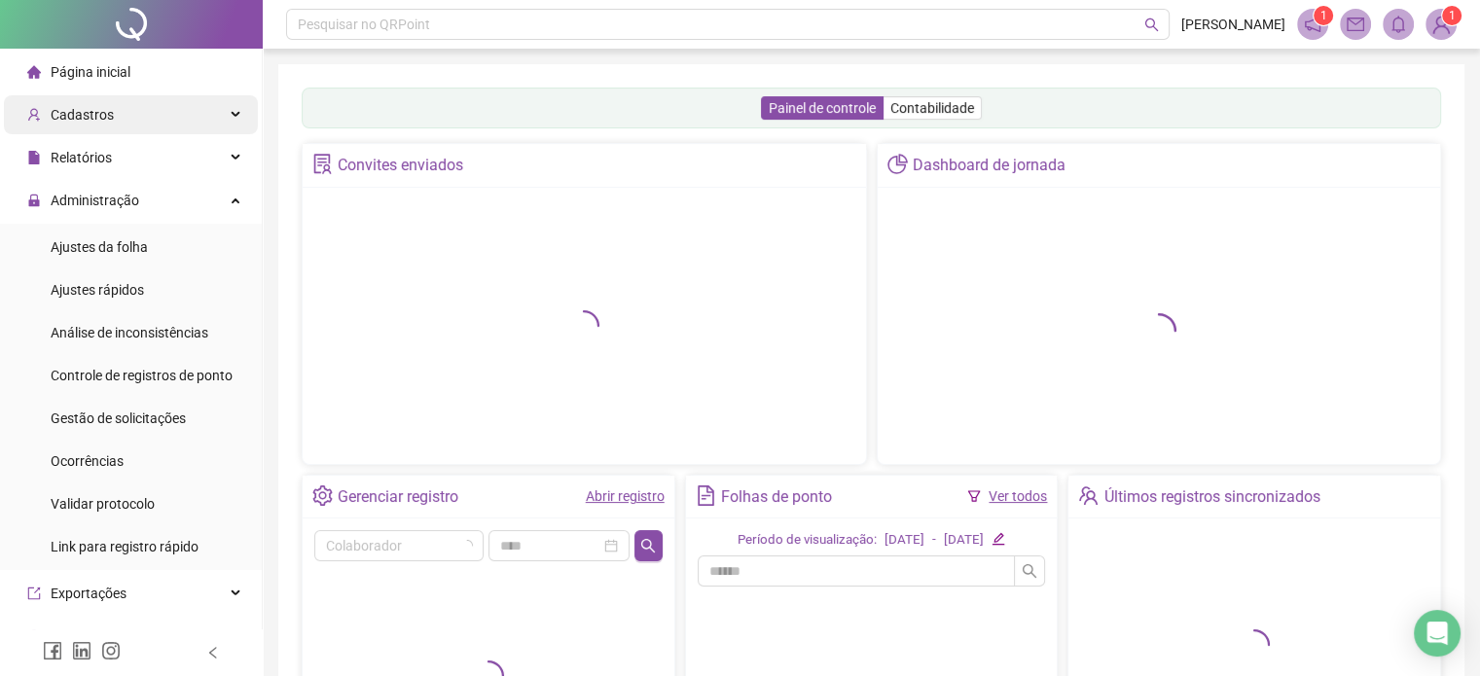
click at [91, 119] on span "Cadastros" at bounding box center [82, 115] width 63 height 16
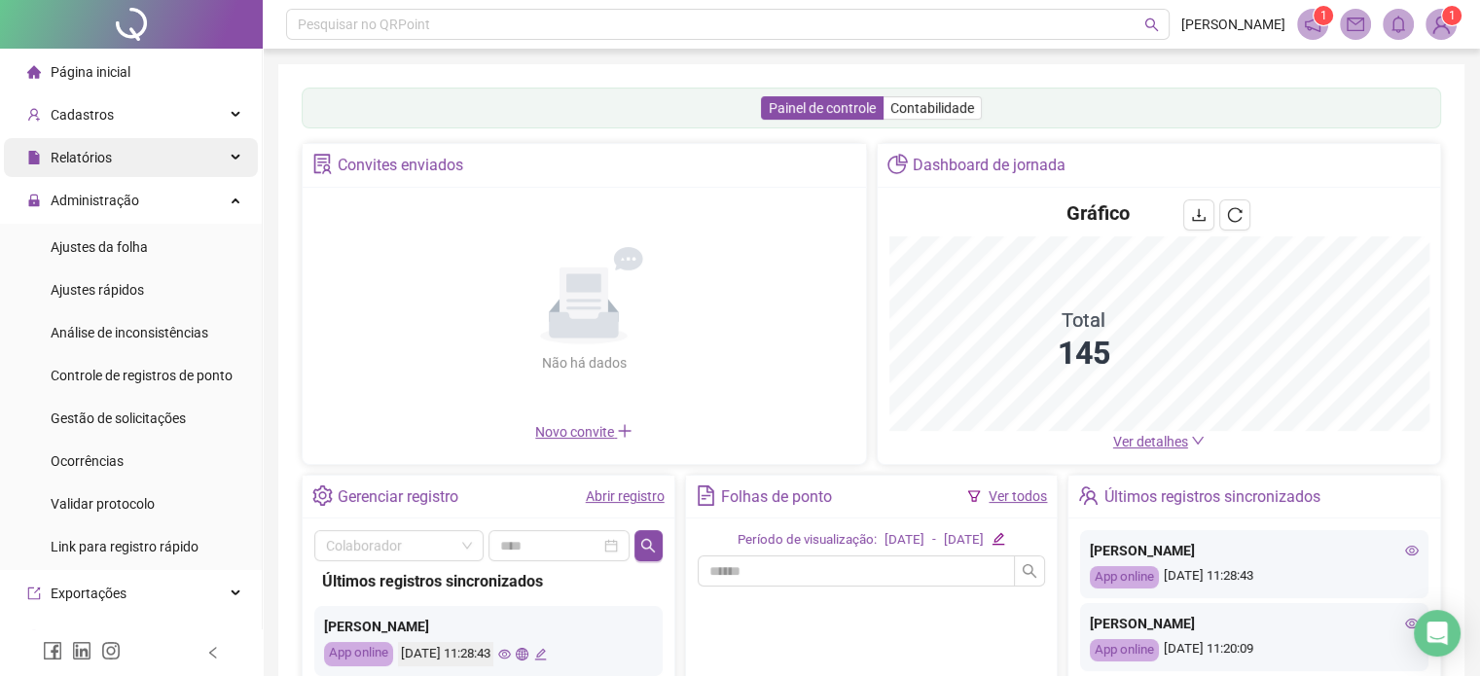
click at [133, 174] on div "Relatórios" at bounding box center [131, 157] width 254 height 39
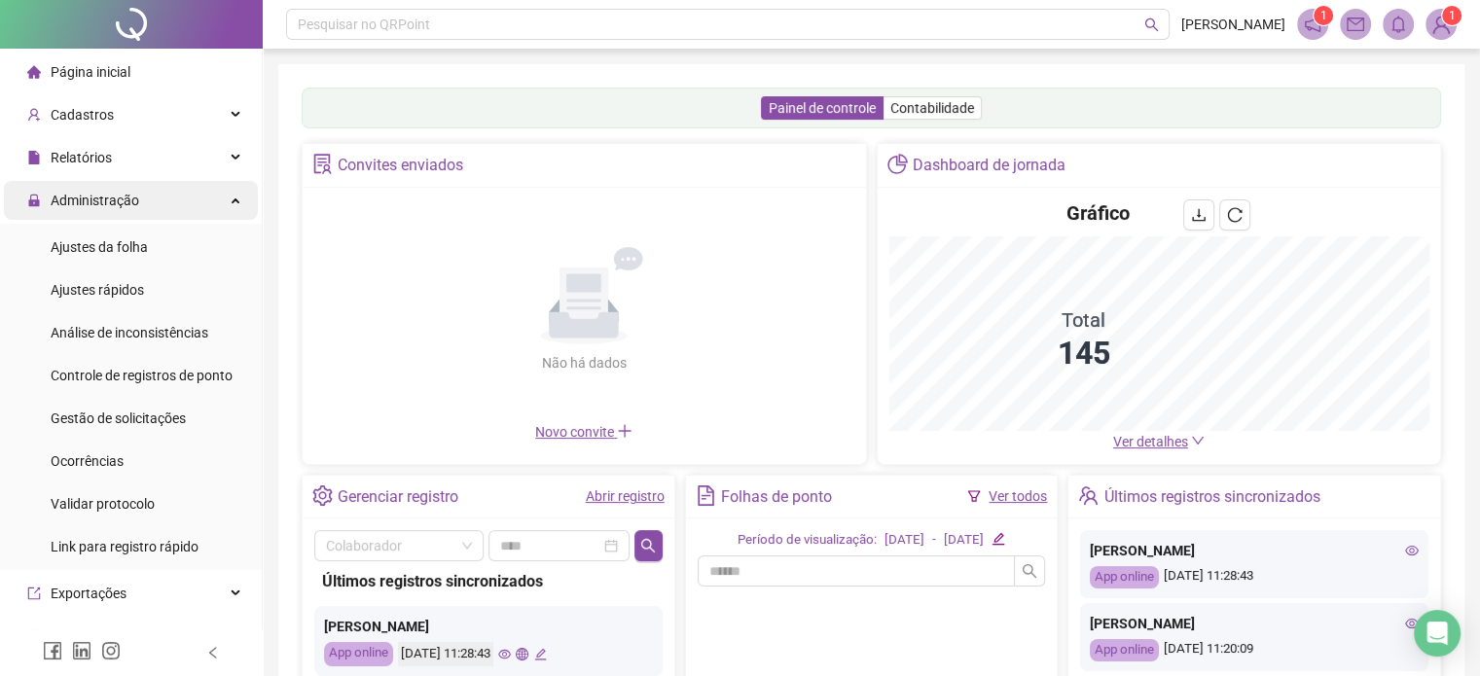
click at [142, 192] on div "Administração" at bounding box center [131, 200] width 254 height 39
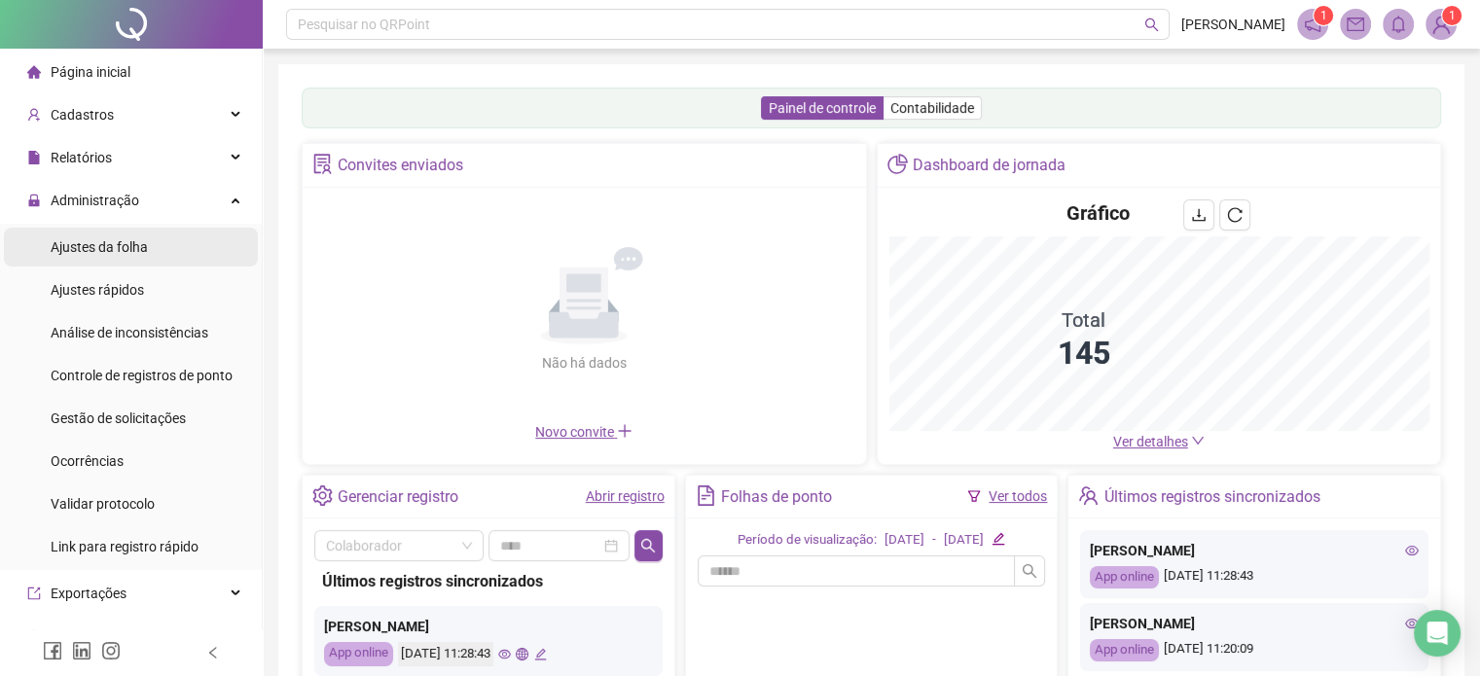
click at [162, 254] on li "Ajustes da folha" at bounding box center [131, 247] width 254 height 39
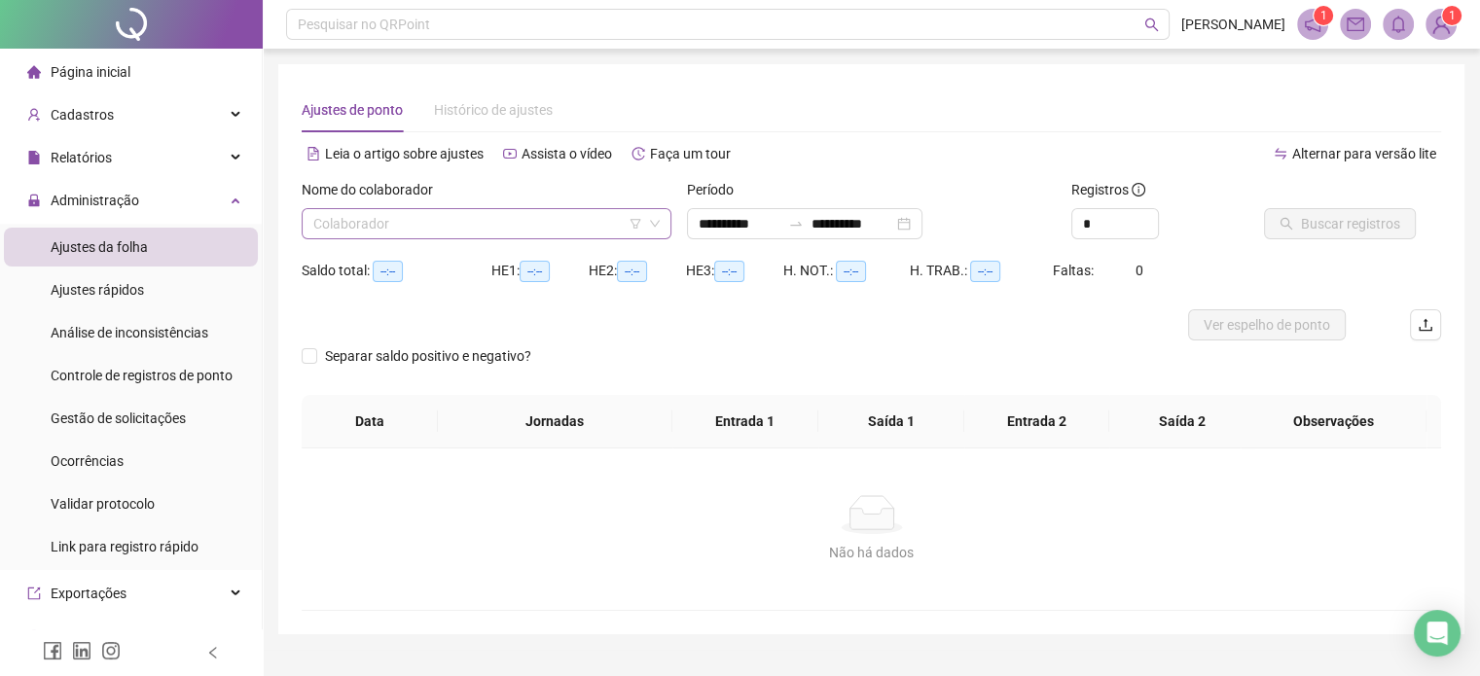
click at [397, 221] on input "search" at bounding box center [477, 223] width 329 height 29
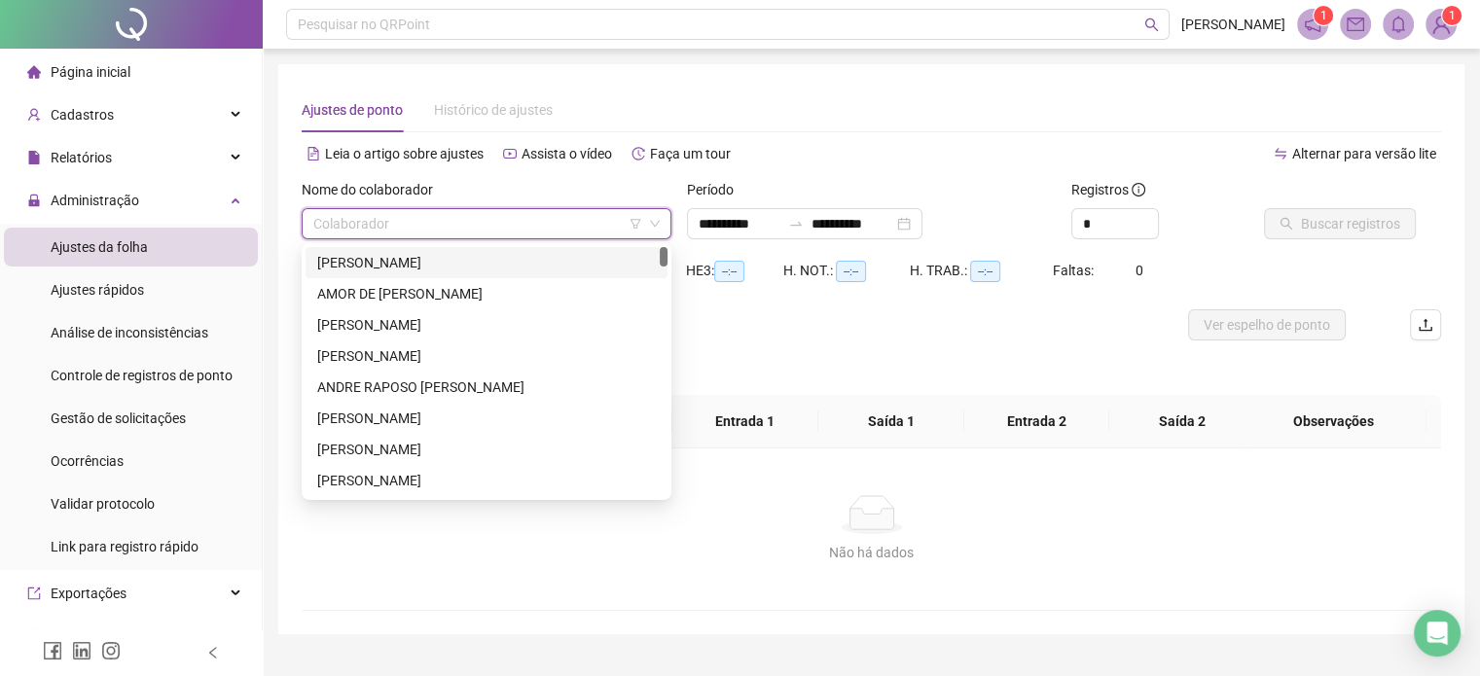
click at [380, 261] on div "ALLANA RIBEIRO DE OLIVEIRA" at bounding box center [486, 262] width 339 height 21
click at [380, 261] on span "--:--" at bounding box center [388, 271] width 30 height 21
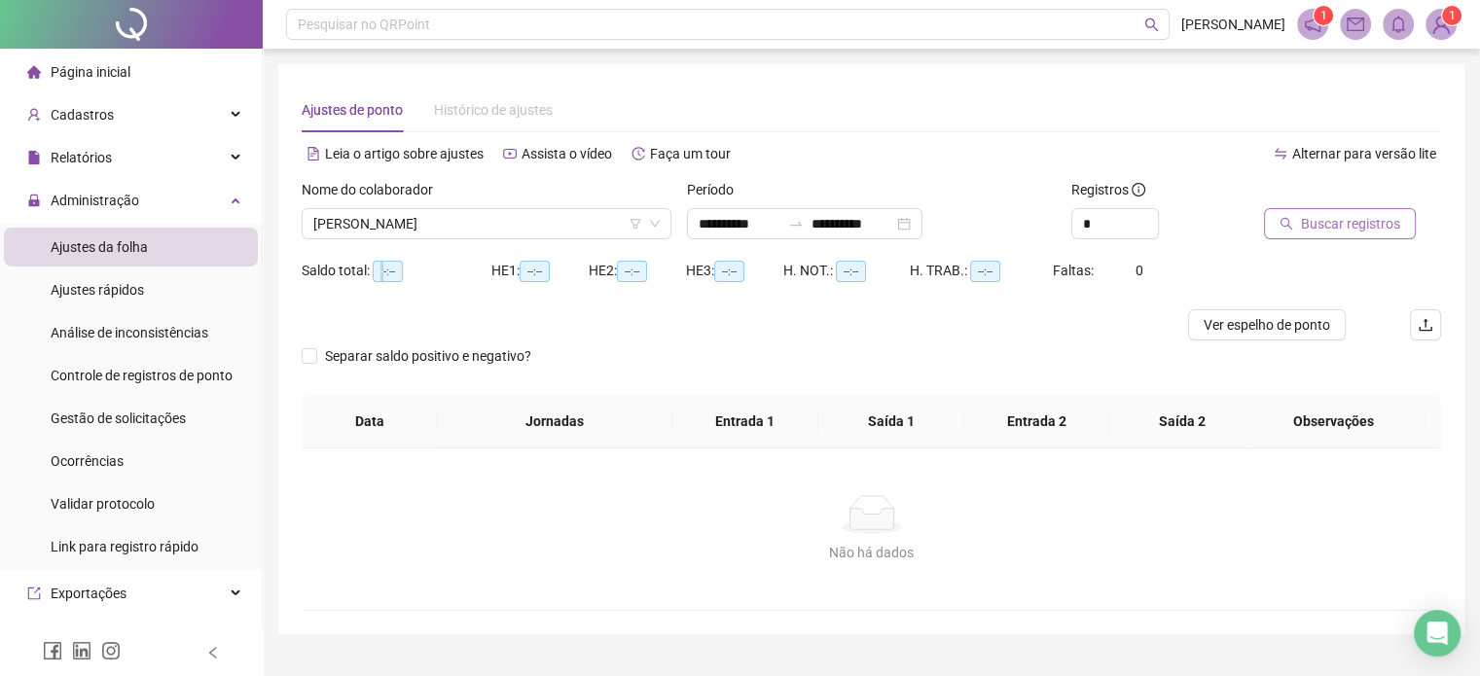
click at [1322, 227] on span "Buscar registros" at bounding box center [1350, 223] width 99 height 21
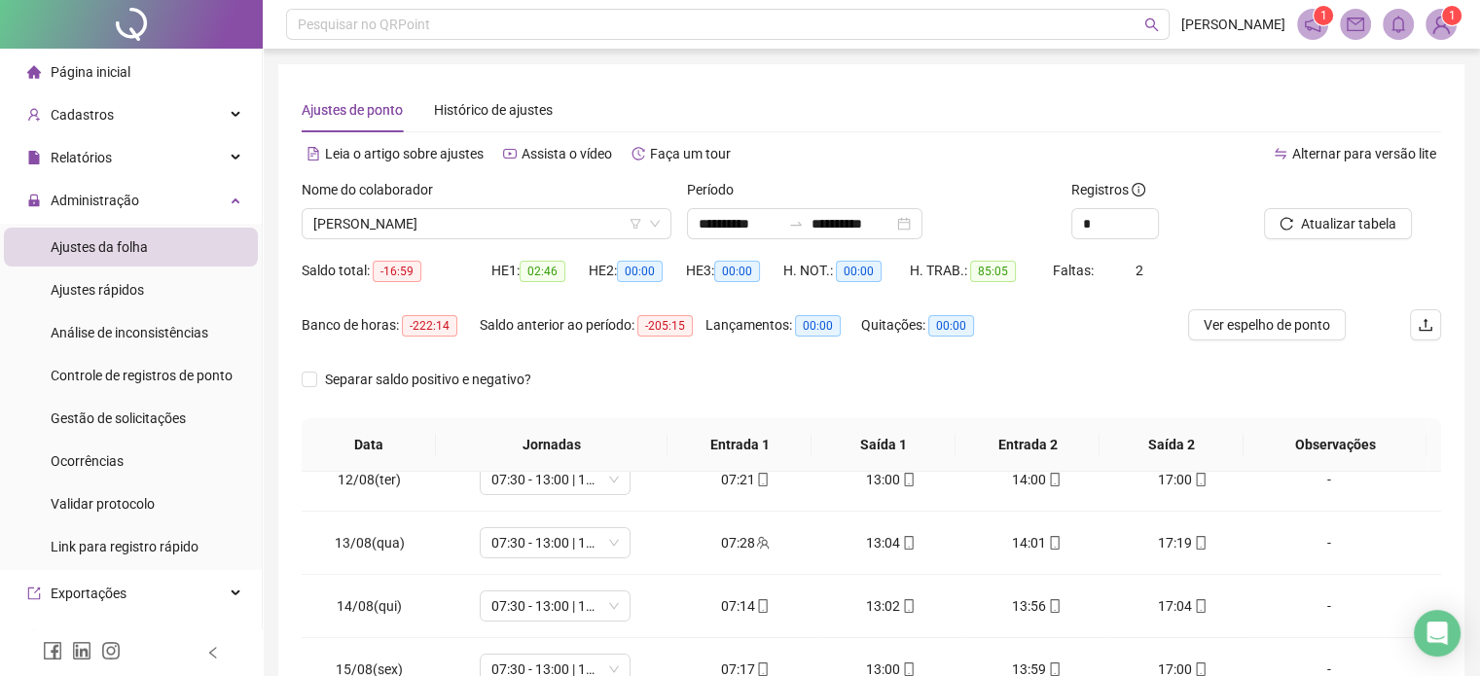
scroll to position [40, 0]
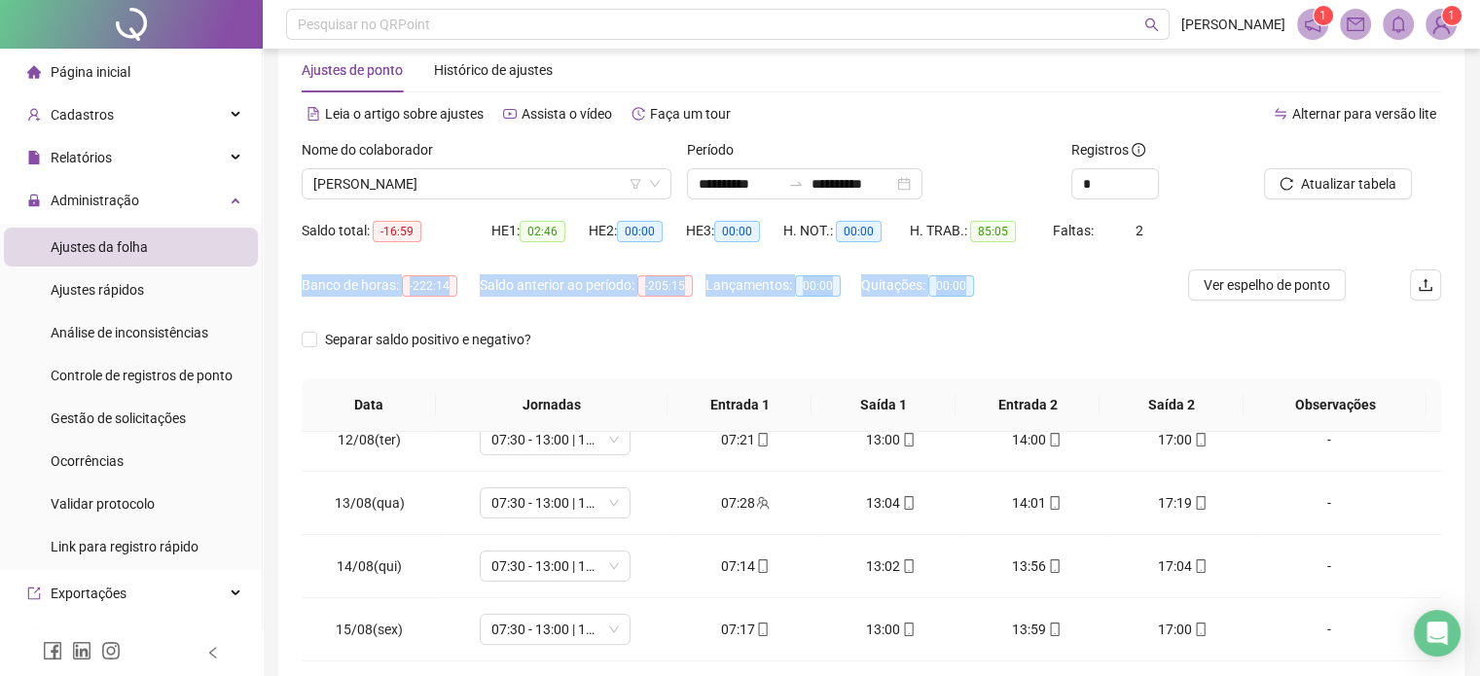
drag, startPoint x: 1479, startPoint y: 242, endPoint x: 1468, endPoint y: 272, distance: 31.4
click at [1468, 272] on div "**********" at bounding box center [871, 457] width 1217 height 995
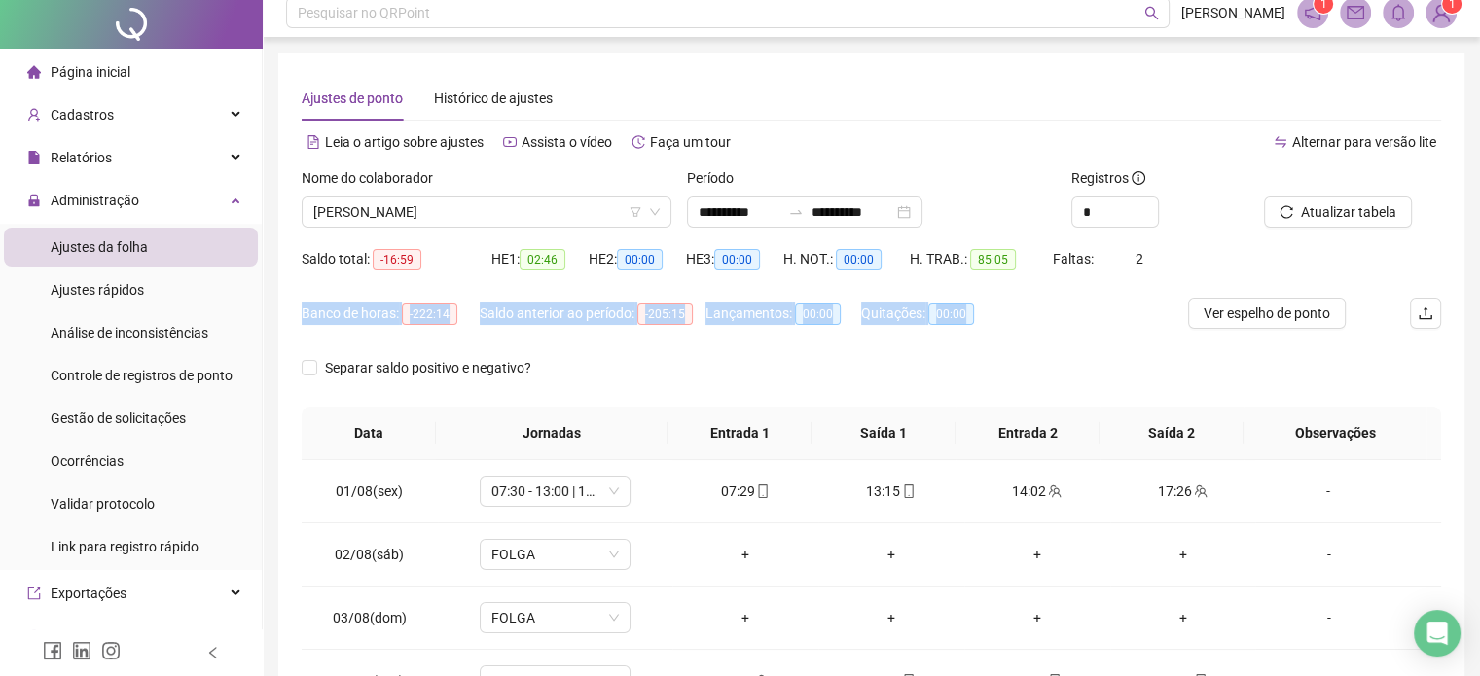
scroll to position [0, 0]
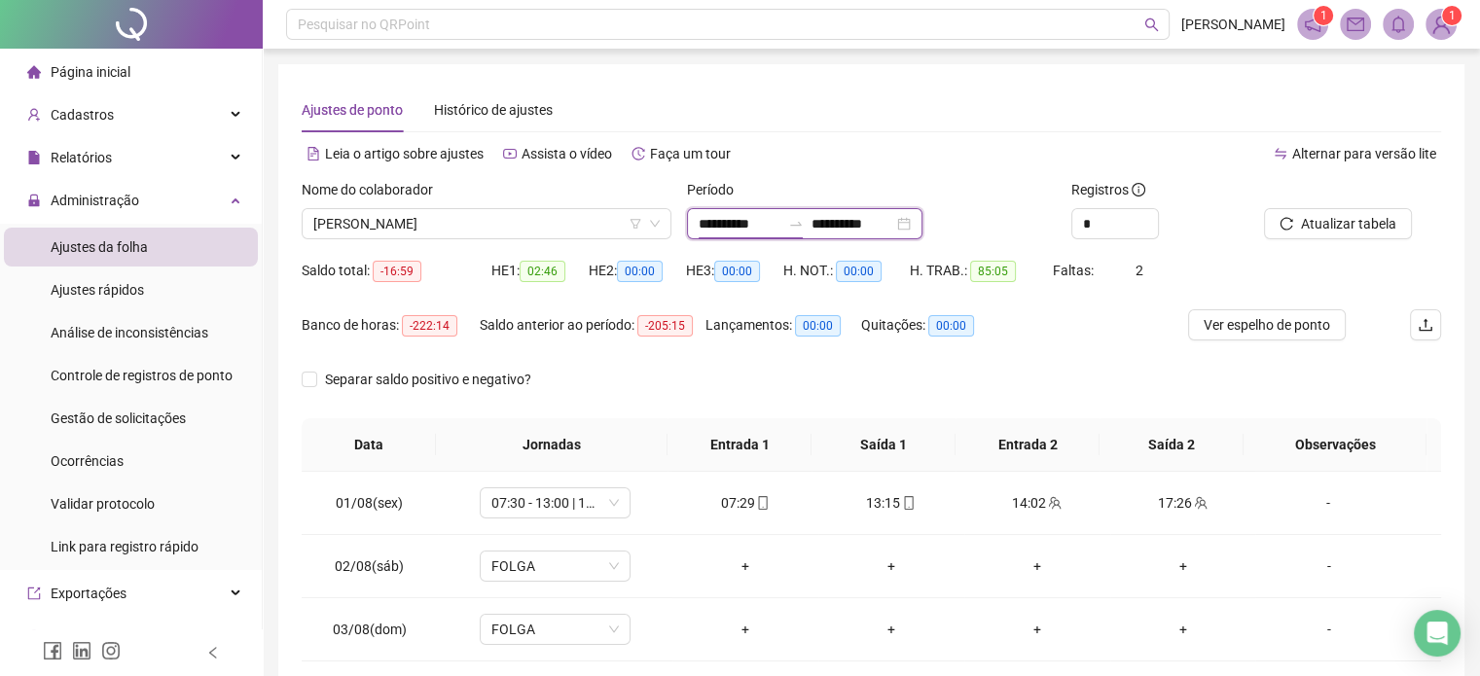
click at [728, 234] on input "**********" at bounding box center [740, 223] width 82 height 21
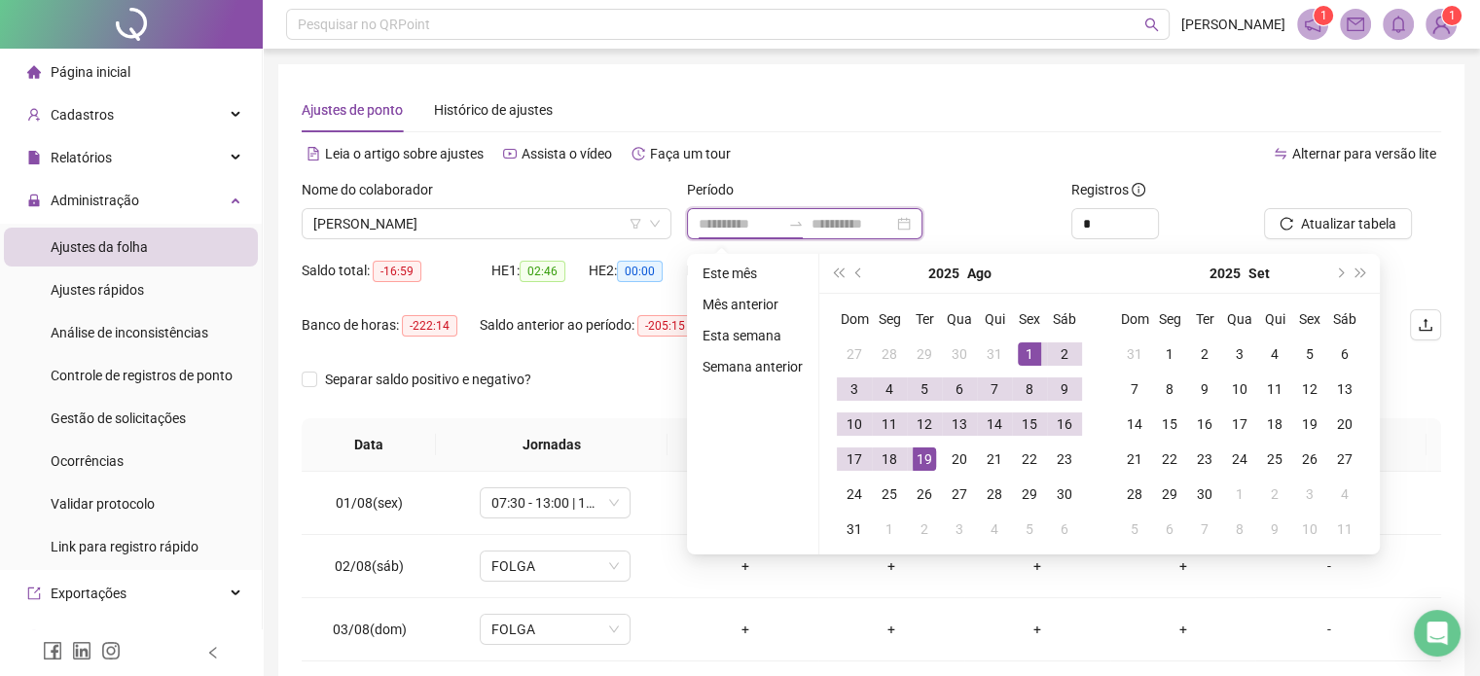
type input "**********"
click at [860, 272] on span "prev-year" at bounding box center [860, 274] width 10 height 10
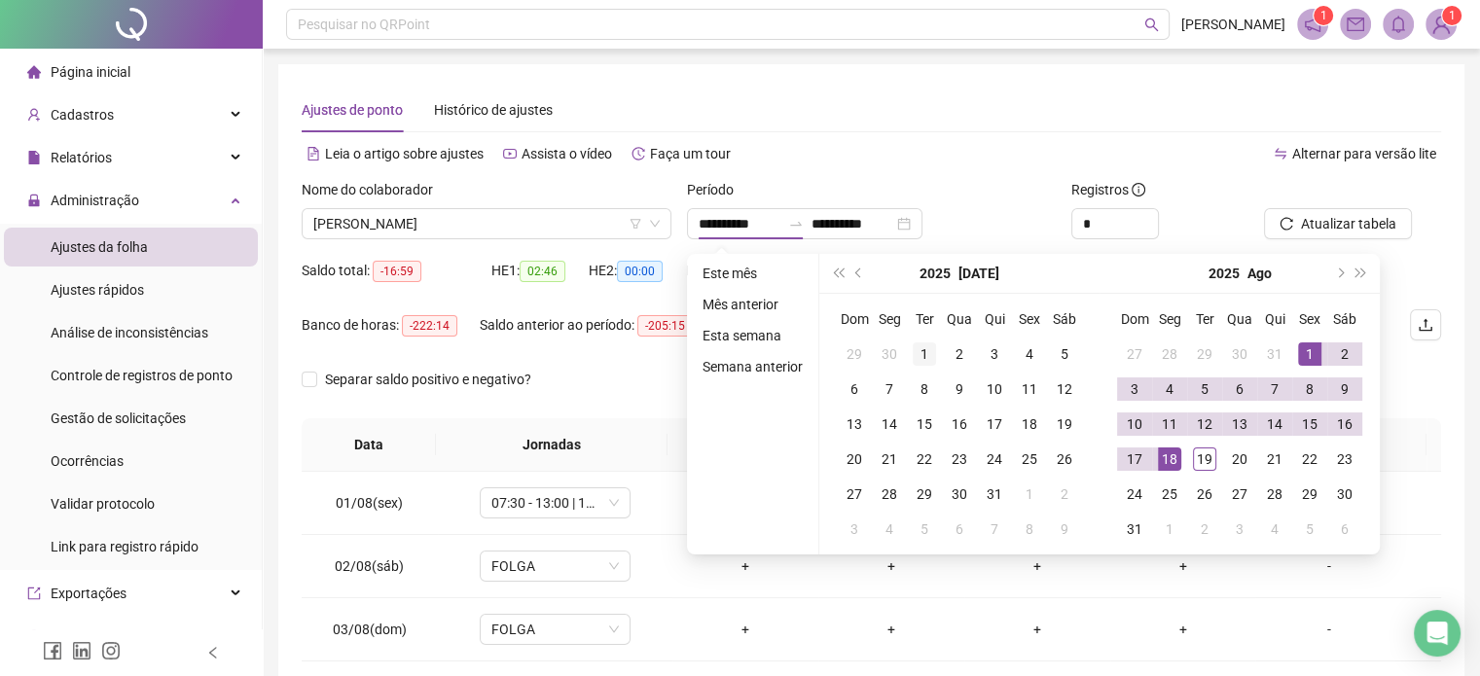
type input "**********"
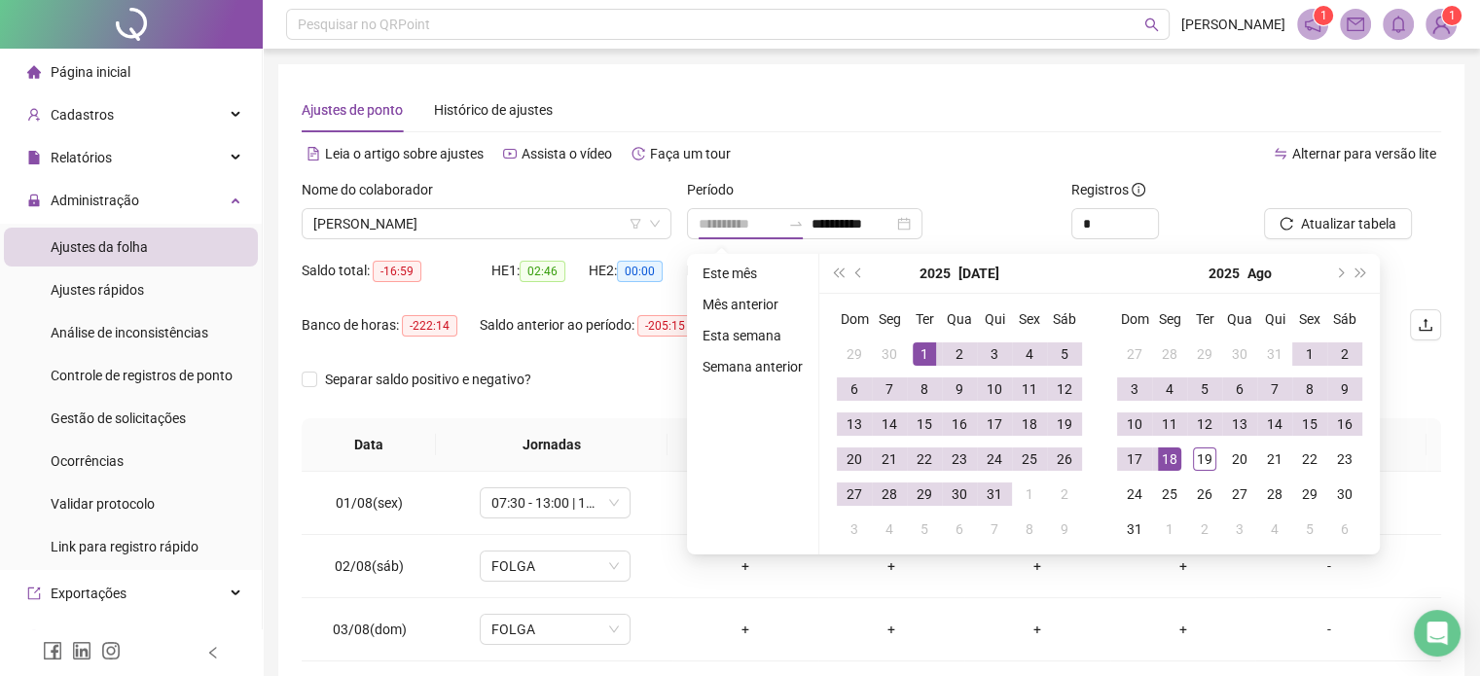
click at [925, 345] on div "1" at bounding box center [924, 354] width 23 height 23
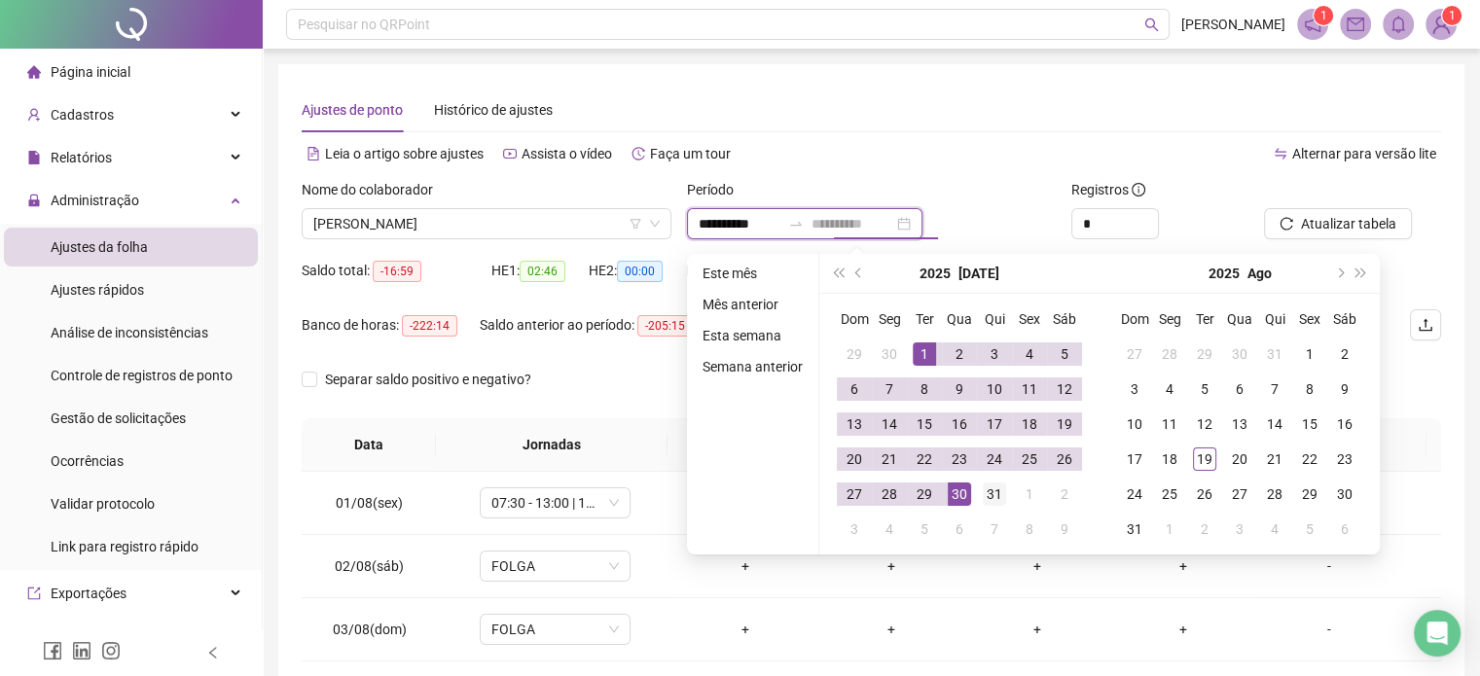
type input "**********"
click at [988, 504] on div "31" at bounding box center [994, 494] width 23 height 23
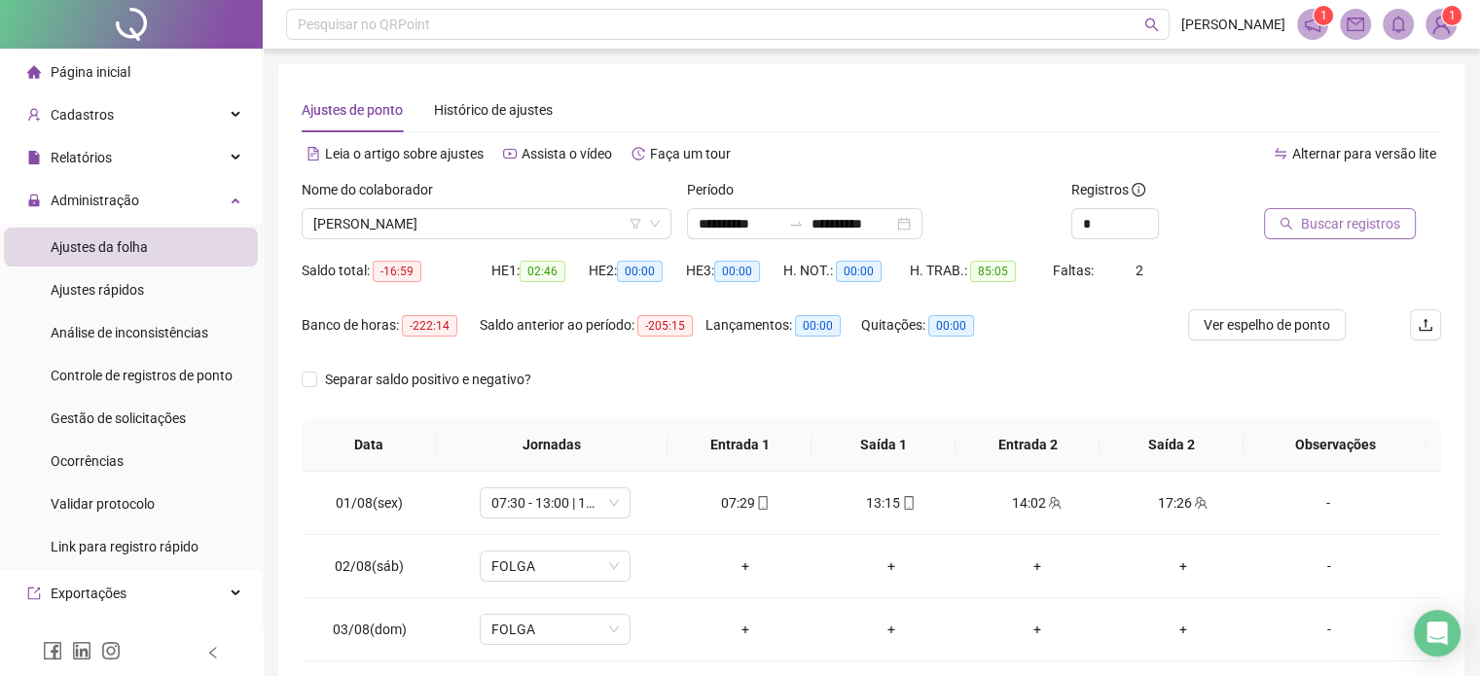
click at [1310, 227] on span "Buscar registros" at bounding box center [1350, 223] width 99 height 21
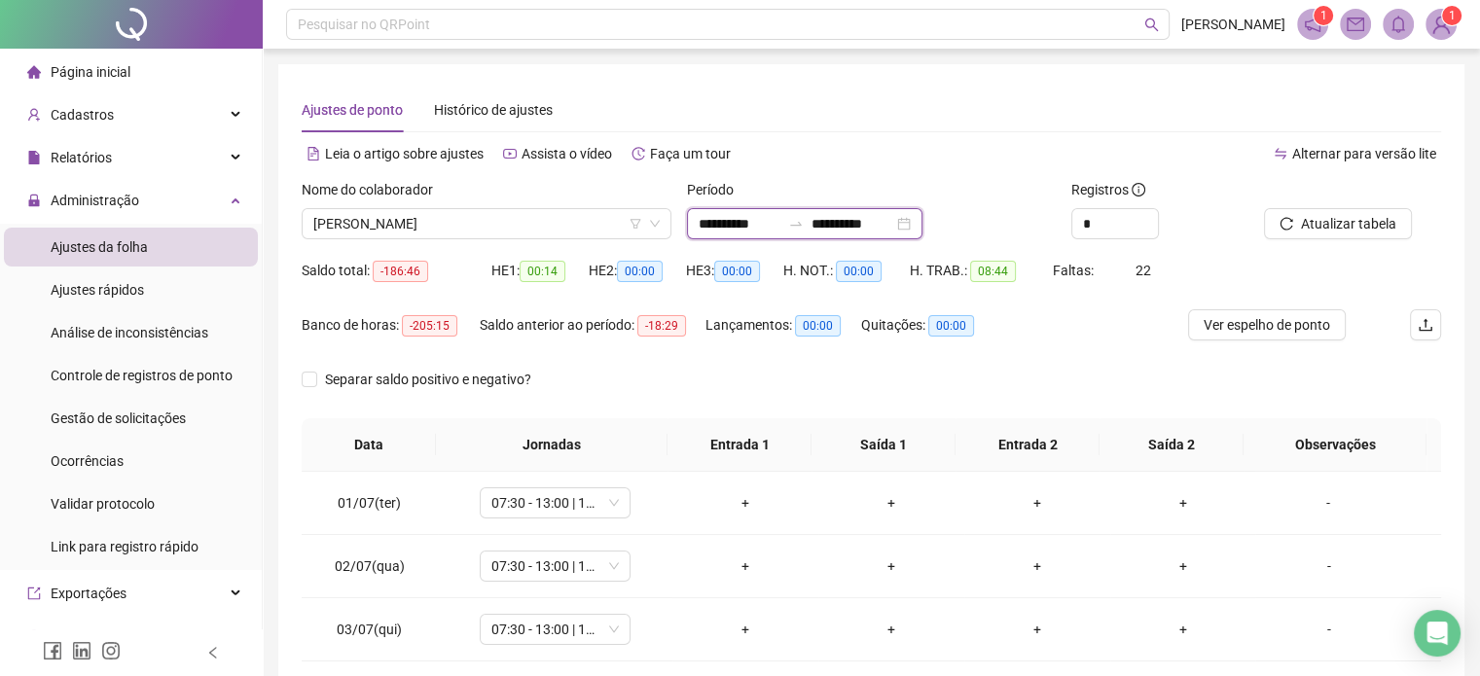
click at [779, 218] on input "**********" at bounding box center [740, 223] width 82 height 21
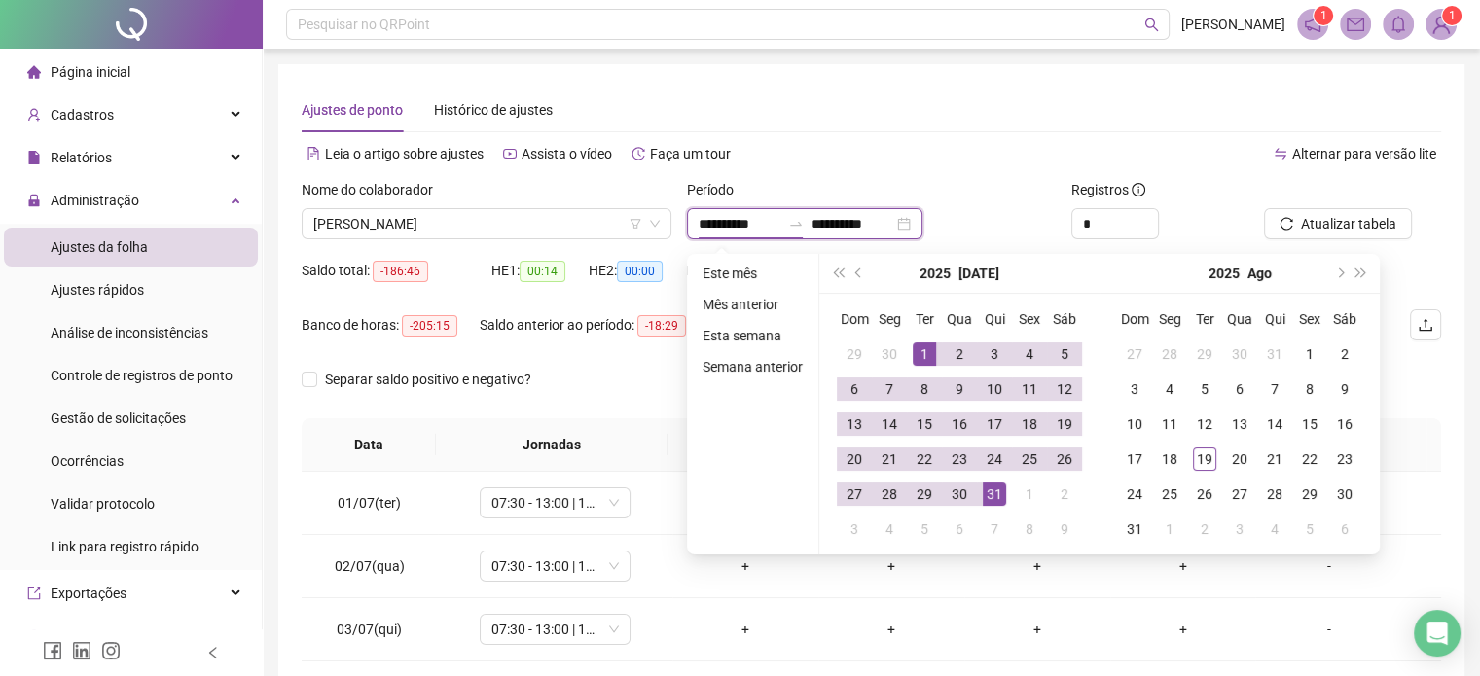
click at [779, 218] on input "**********" at bounding box center [740, 223] width 82 height 21
type input "**********"
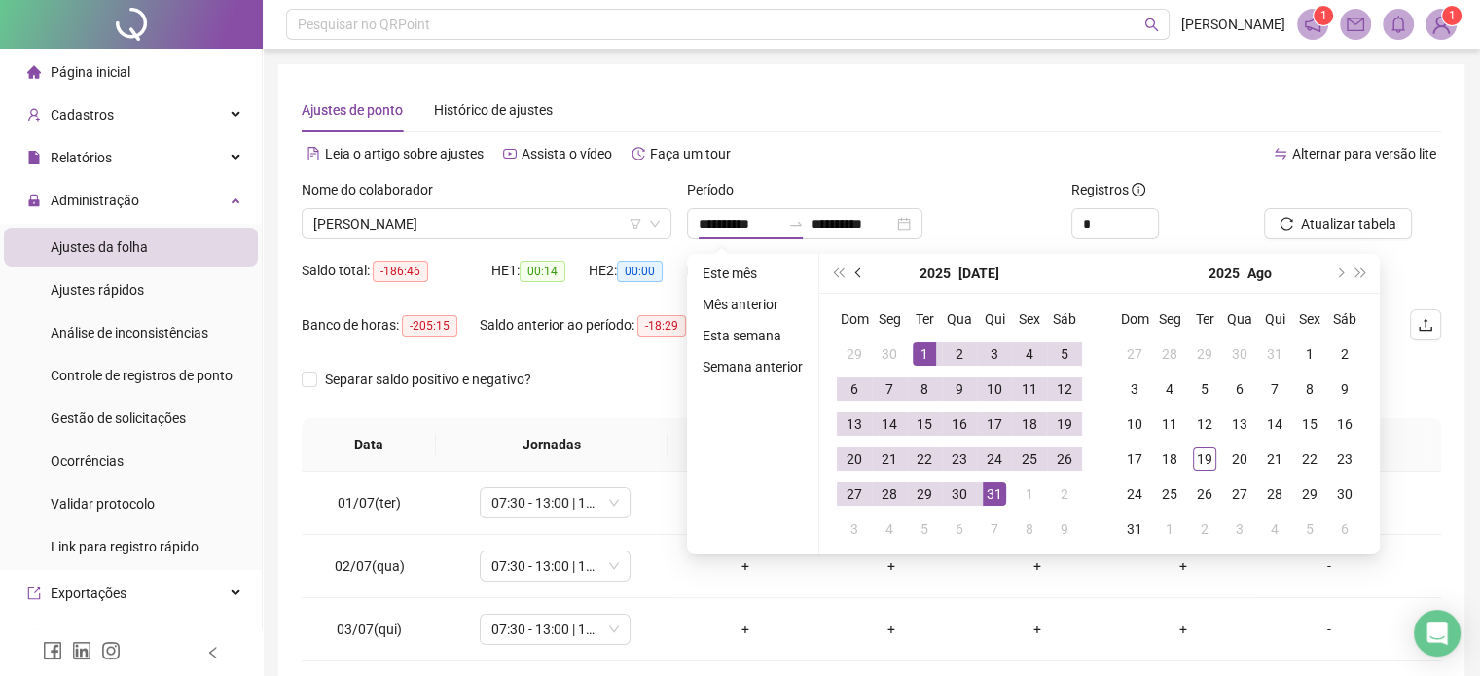
click at [857, 276] on span "prev-year" at bounding box center [860, 274] width 10 height 10
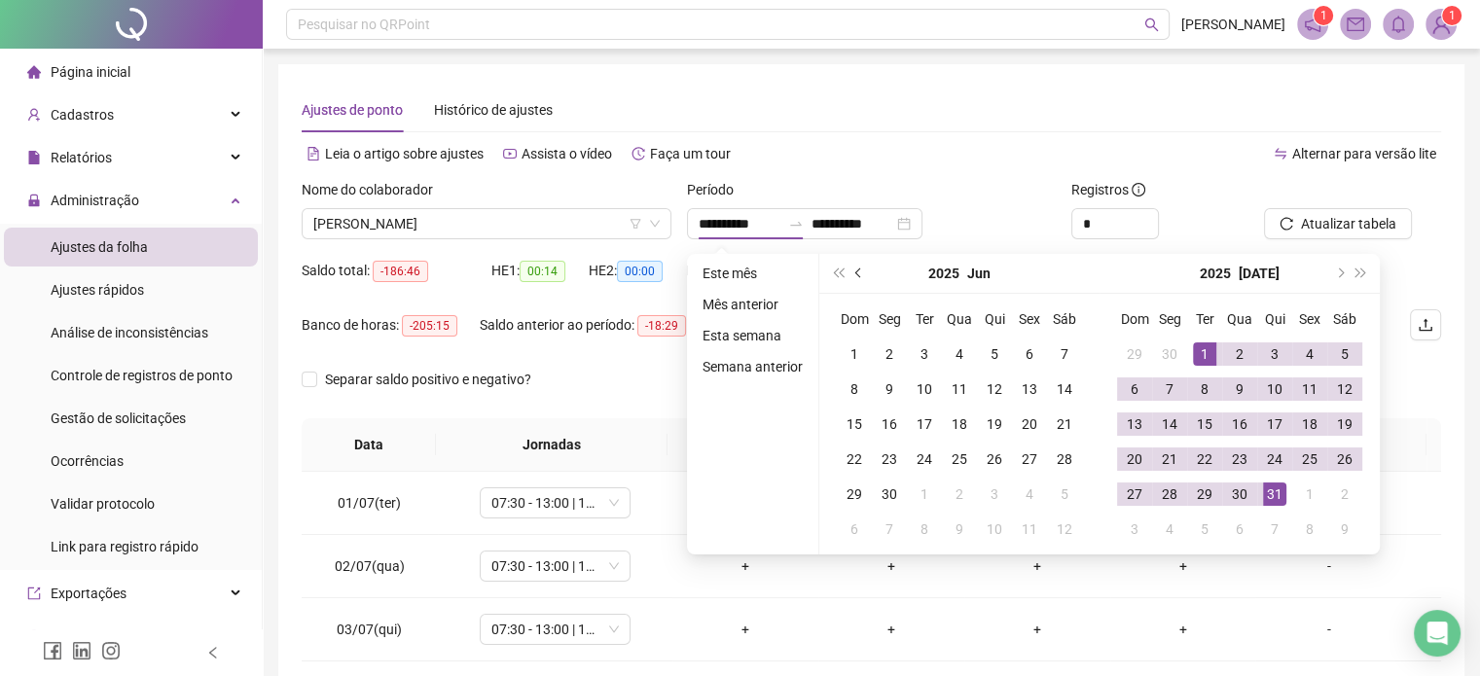
click at [857, 276] on span "prev-year" at bounding box center [860, 274] width 10 height 10
type input "**********"
click at [1126, 356] on div "1" at bounding box center [1134, 354] width 23 height 23
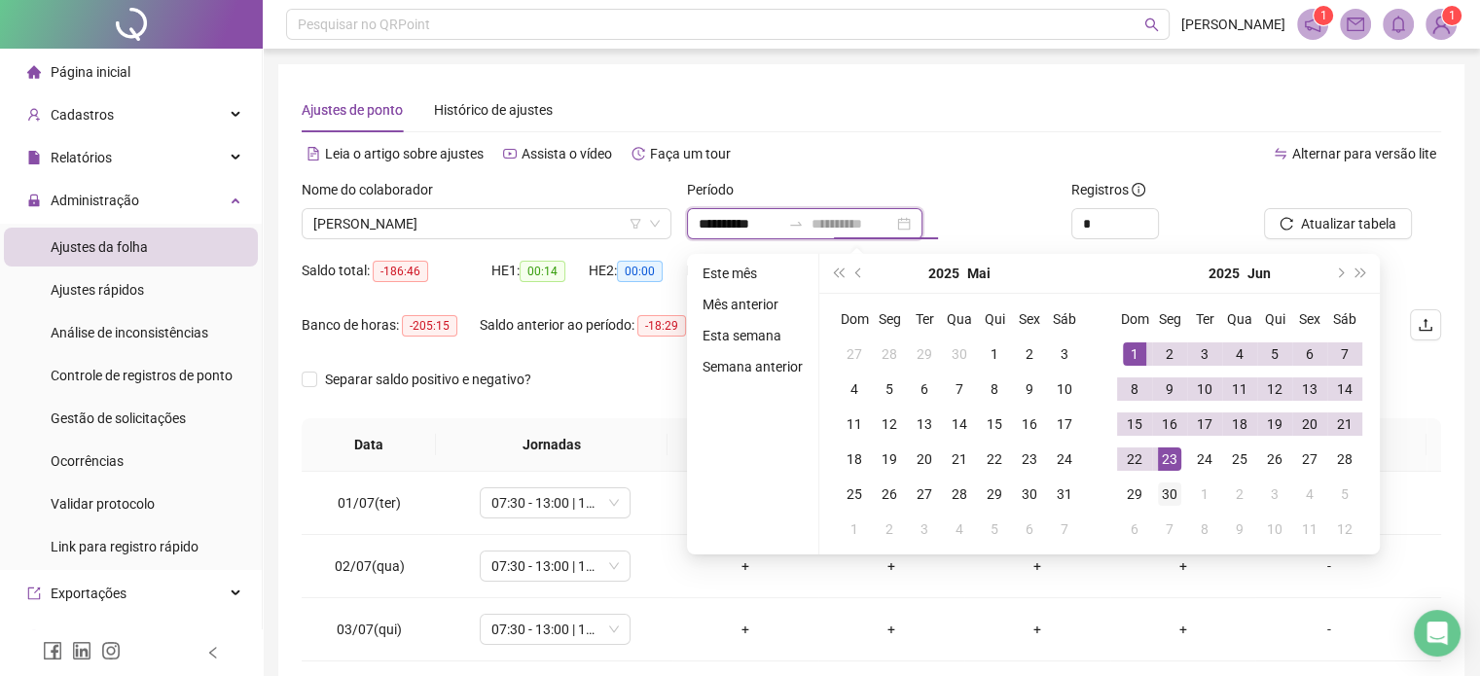
type input "**********"
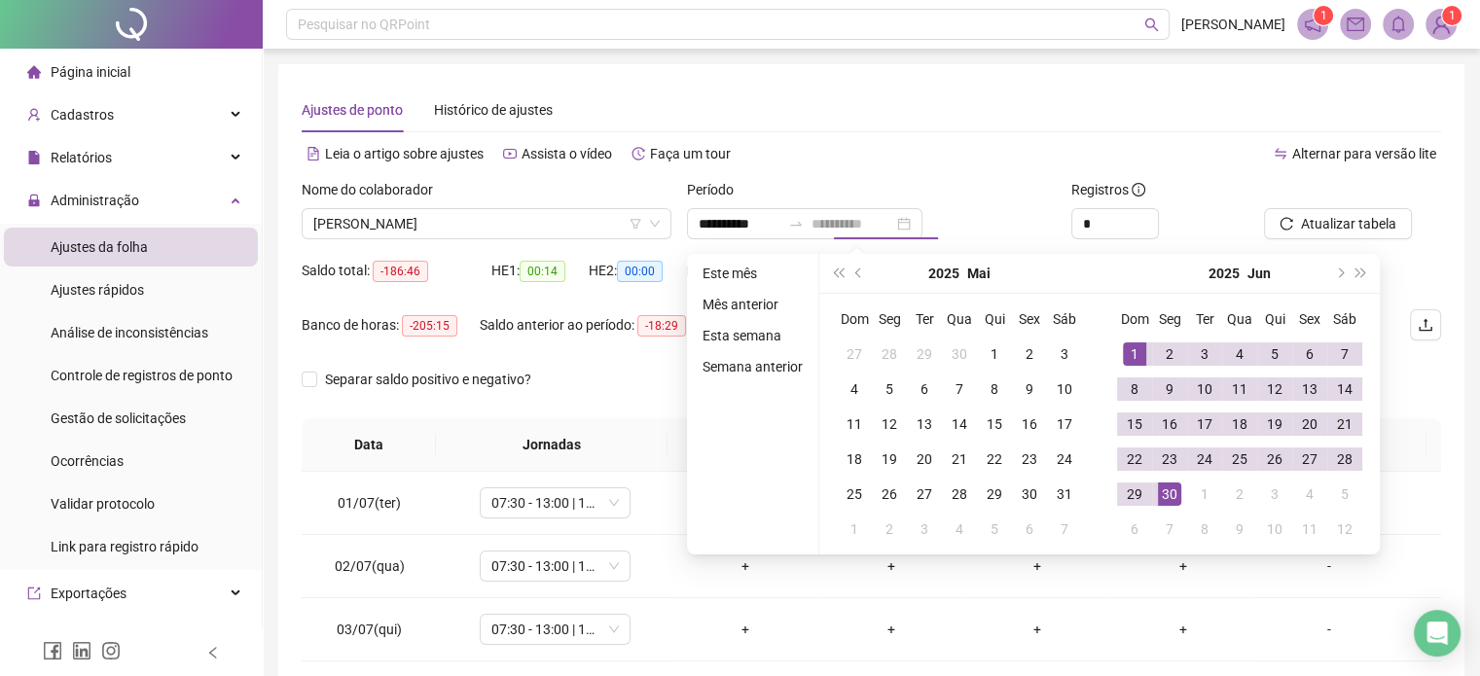
click at [1178, 498] on div "30" at bounding box center [1169, 494] width 23 height 23
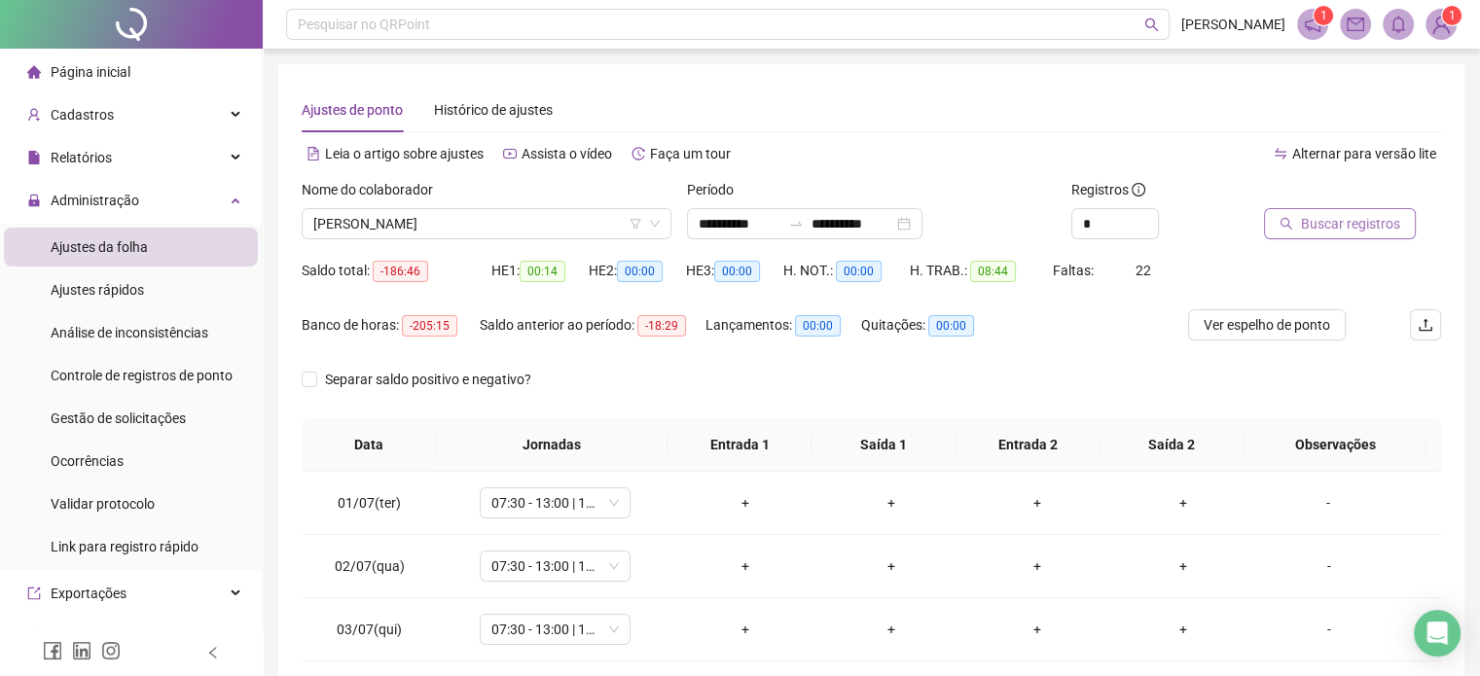
click at [1343, 230] on span "Buscar registros" at bounding box center [1350, 223] width 99 height 21
click at [923, 220] on div "**********" at bounding box center [805, 223] width 236 height 31
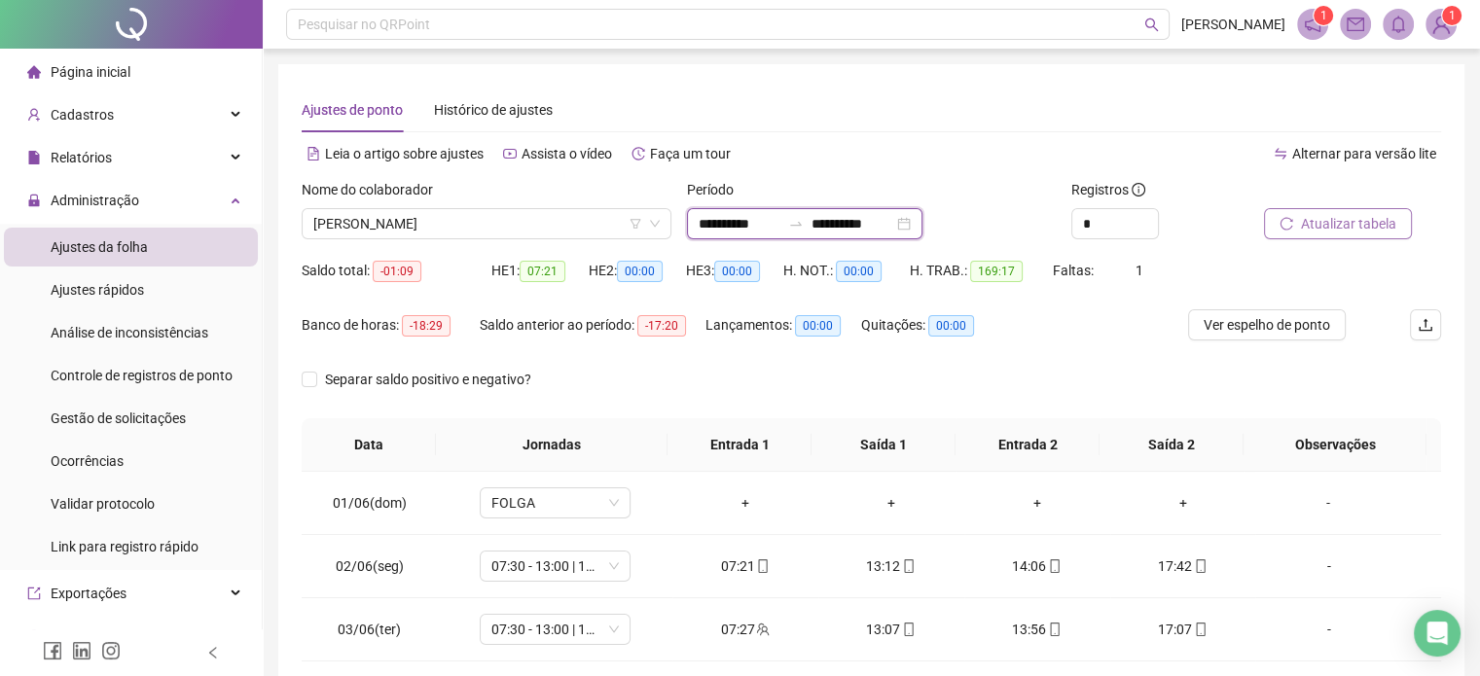
click at [923, 220] on div "**********" at bounding box center [805, 223] width 236 height 31
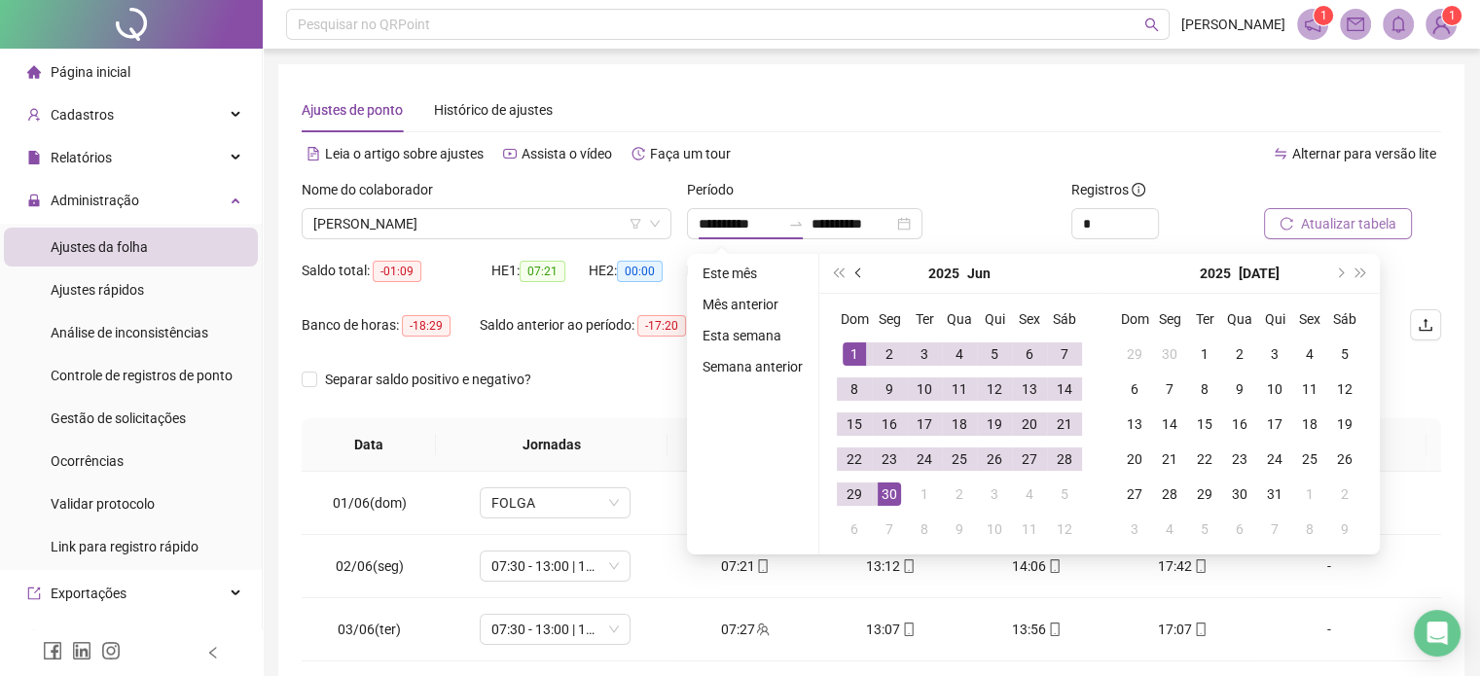
click at [859, 270] on button "prev-year" at bounding box center [859, 273] width 21 height 39
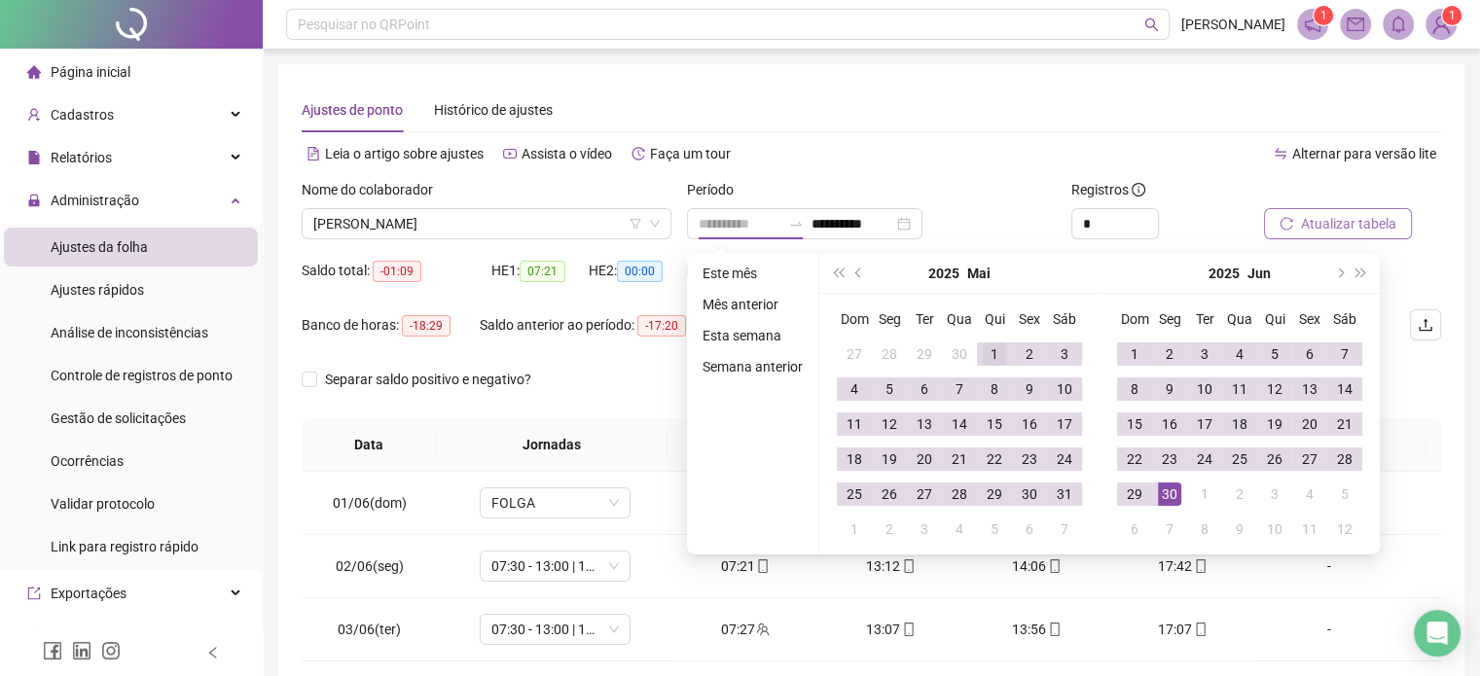
type input "**********"
click at [996, 360] on div "1" at bounding box center [994, 354] width 23 height 23
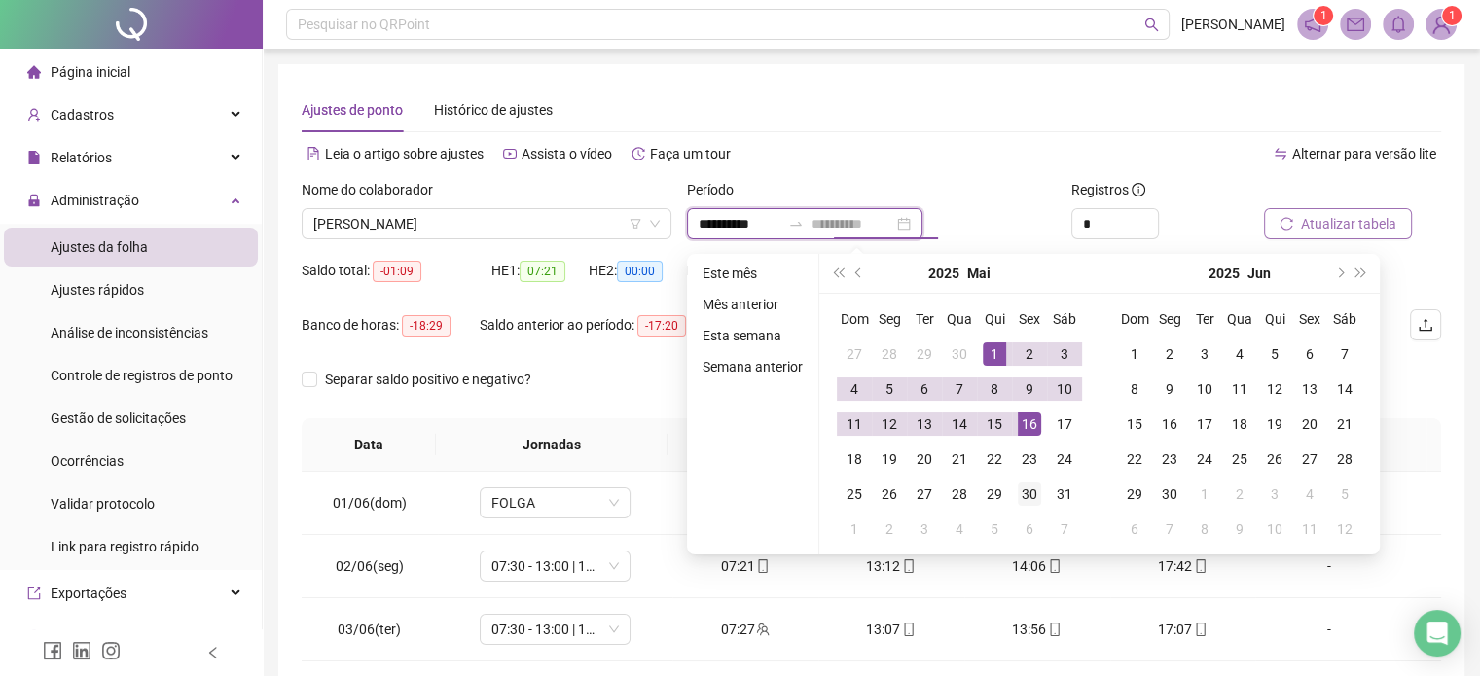
type input "**********"
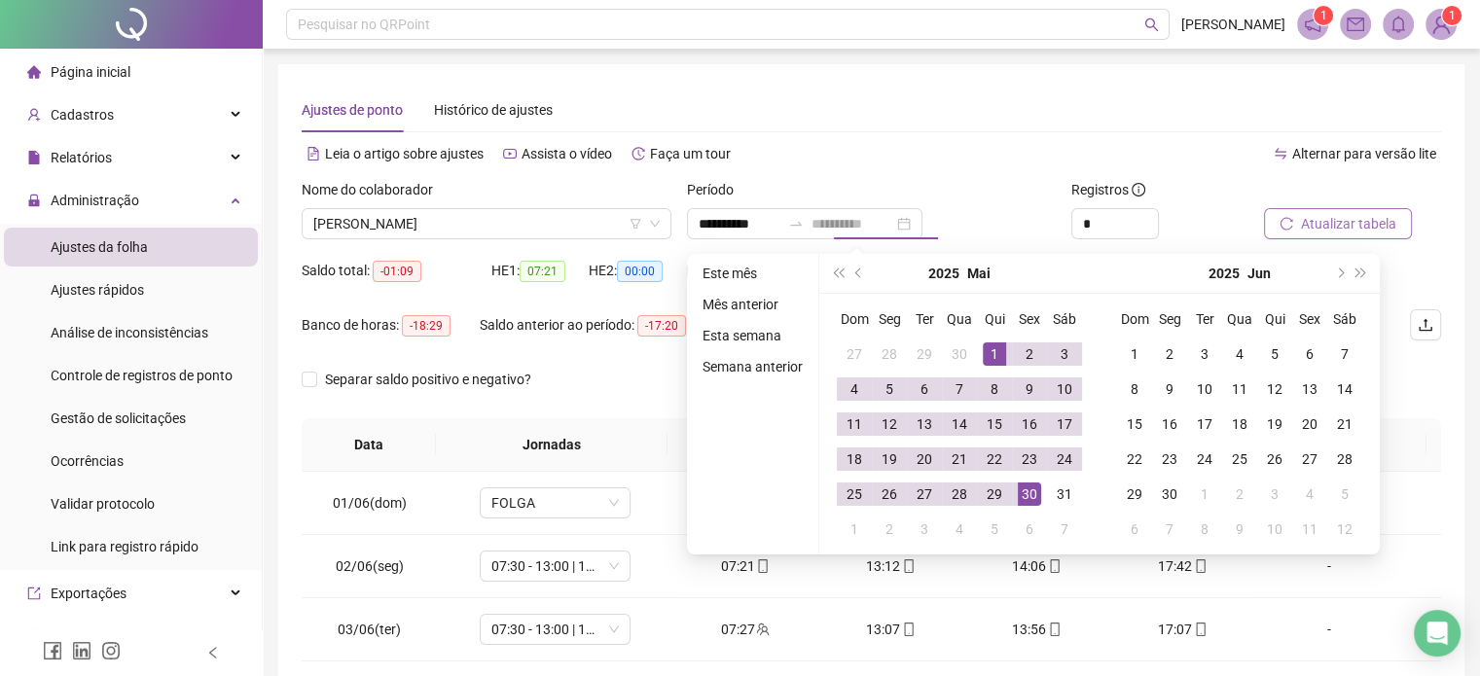
click at [1024, 490] on div "30" at bounding box center [1029, 494] width 23 height 23
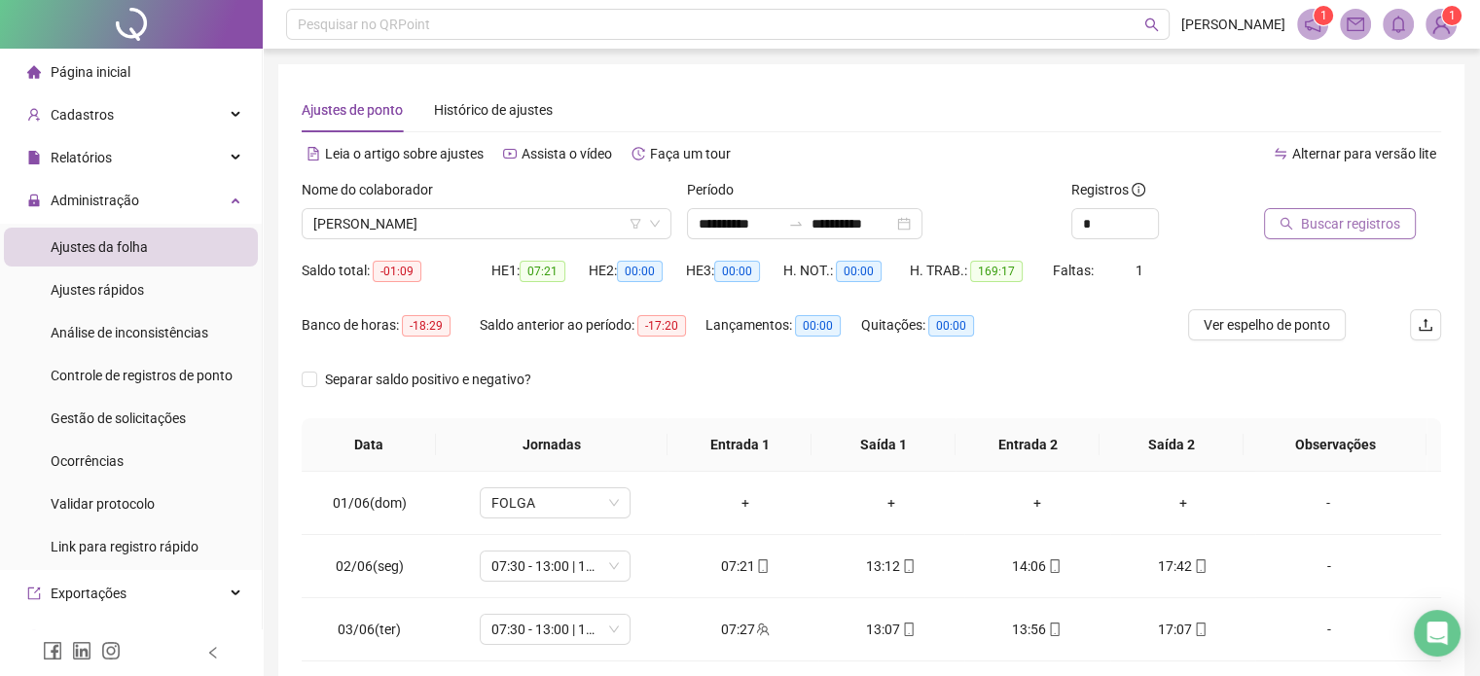
click at [1359, 224] on span "Buscar registros" at bounding box center [1350, 223] width 99 height 21
click at [856, 343] on div "Lançamentos: 00:00" at bounding box center [784, 336] width 156 height 54
